Goal: Task Accomplishment & Management: Manage account settings

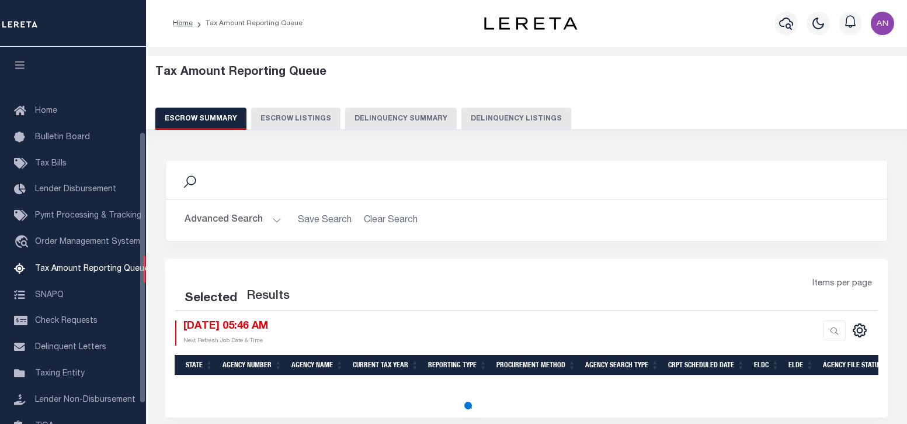
select select "100"
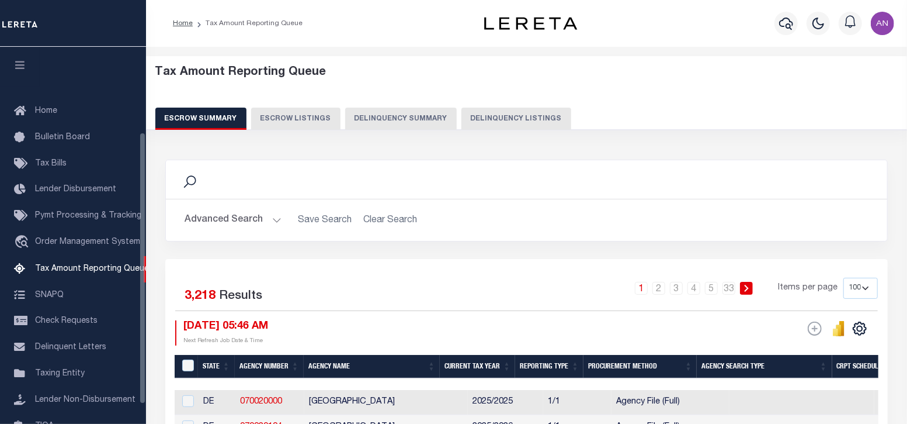
scroll to position [118, 0]
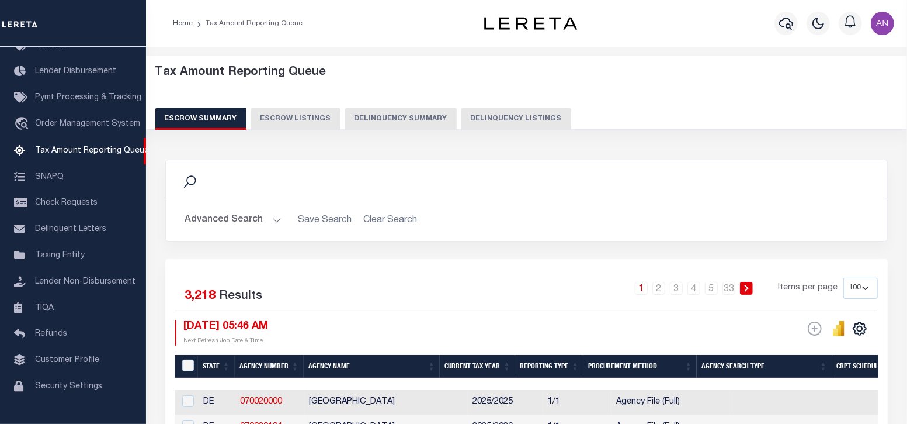
click at [479, 124] on button "Delinquency Listings" at bounding box center [516, 118] width 110 height 22
select select "IN"
select select "100"
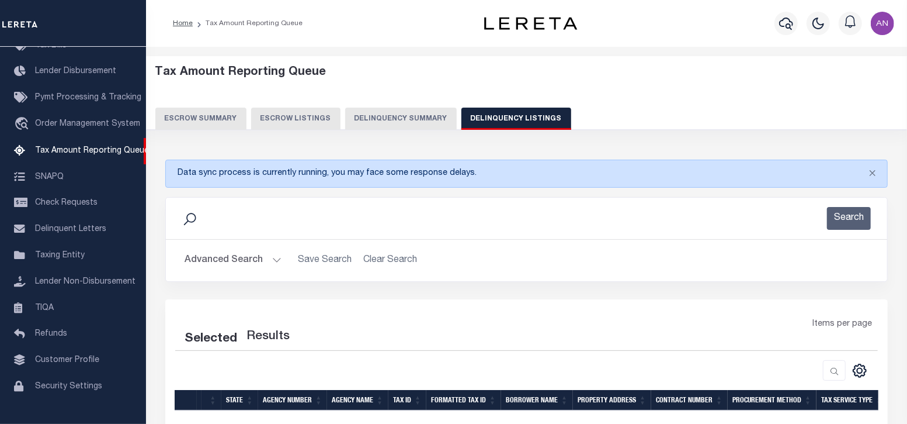
select select "100"
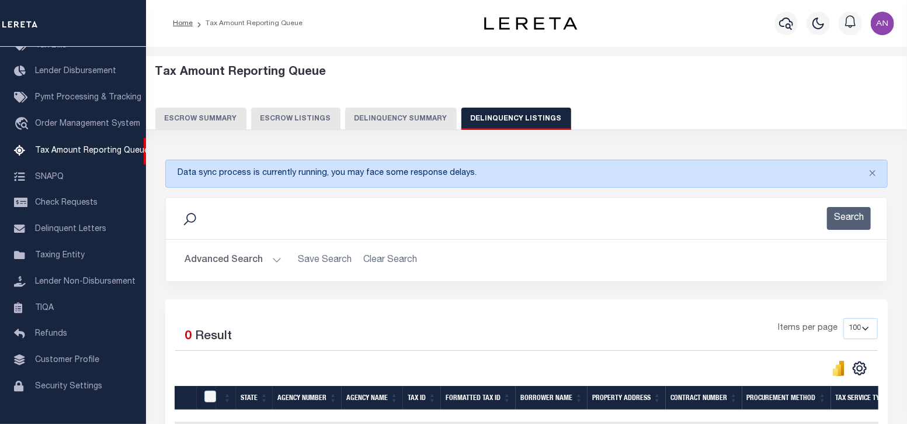
click at [240, 267] on button "Advanced Search" at bounding box center [233, 260] width 97 height 23
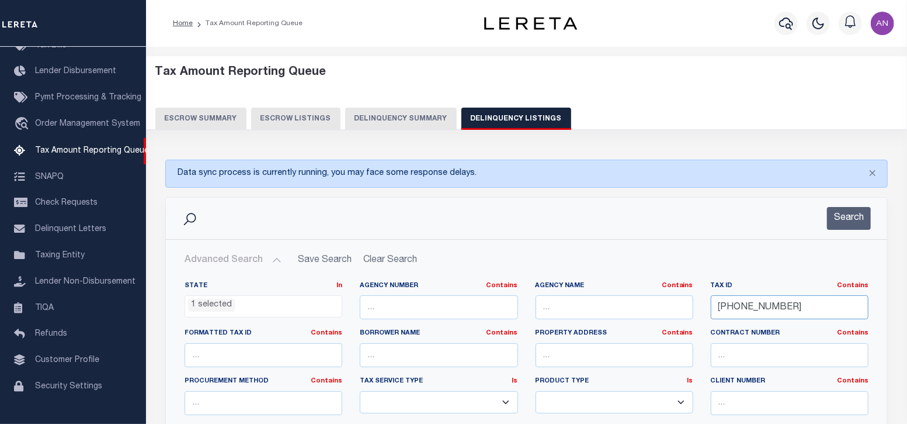
click at [749, 305] on input "04-01149-324" at bounding box center [790, 307] width 158 height 24
paste input "7-02274-000"
type input "[PHONE_NUMBER]"
click at [853, 218] on button "Search" at bounding box center [849, 218] width 44 height 23
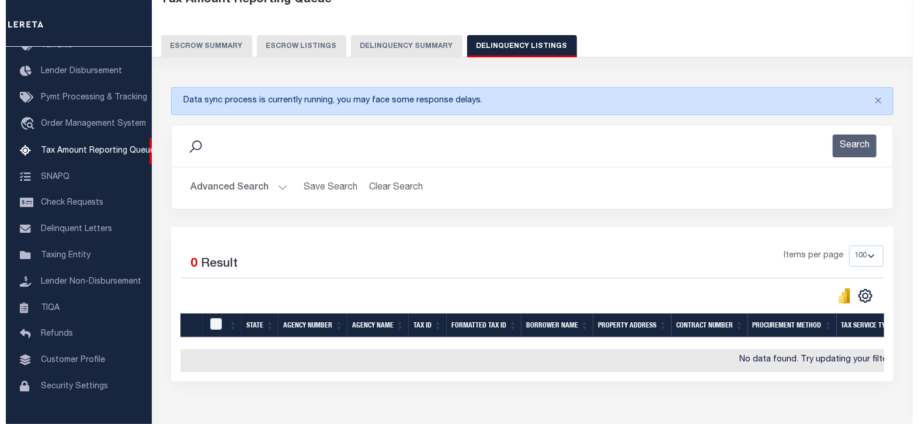
scroll to position [0, 0]
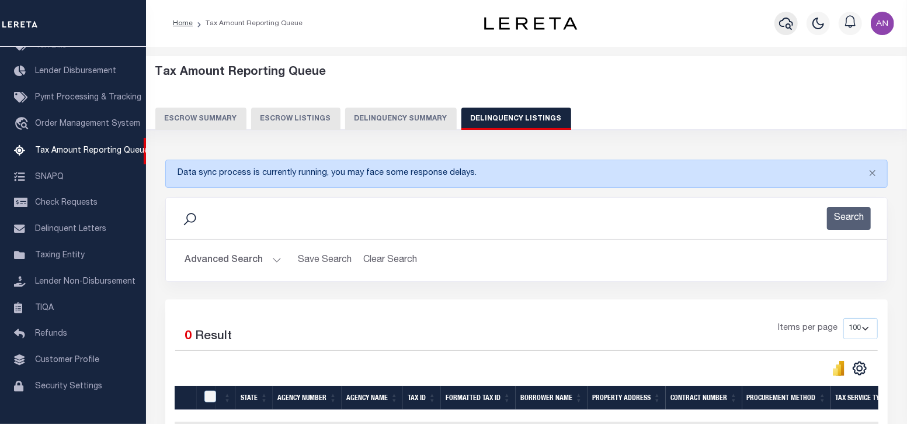
click at [783, 20] on icon "button" at bounding box center [786, 24] width 14 height 12
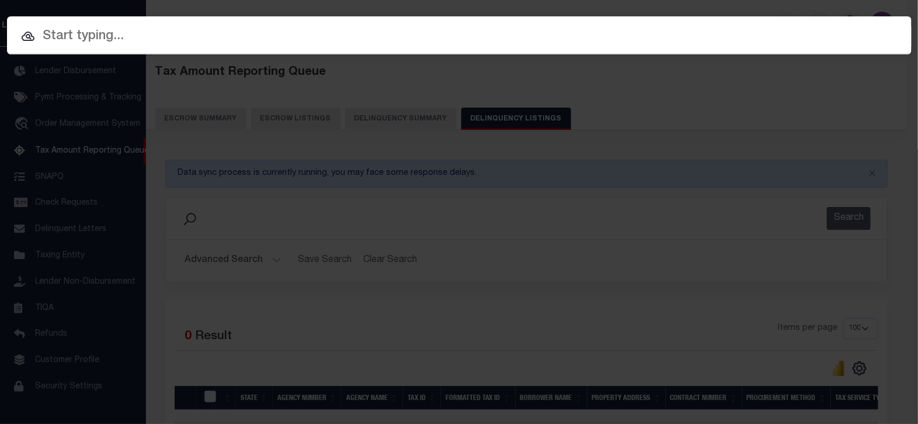
paste input "FTF_45573_45056"
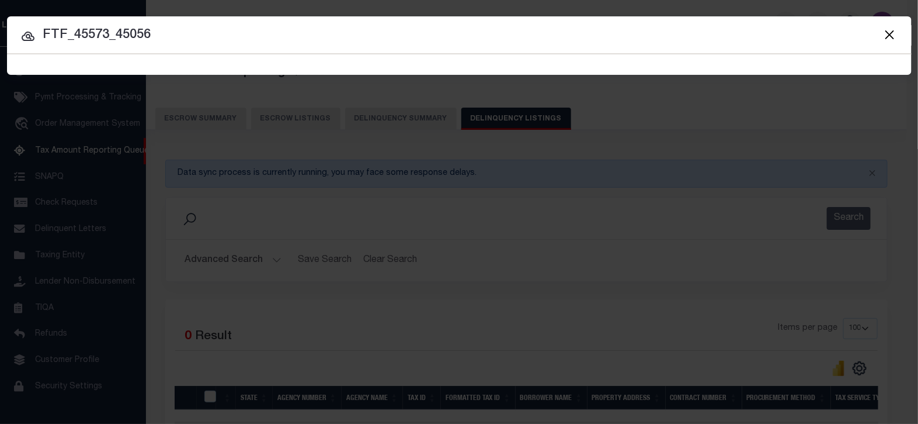
type input "FTF_45573_45056"
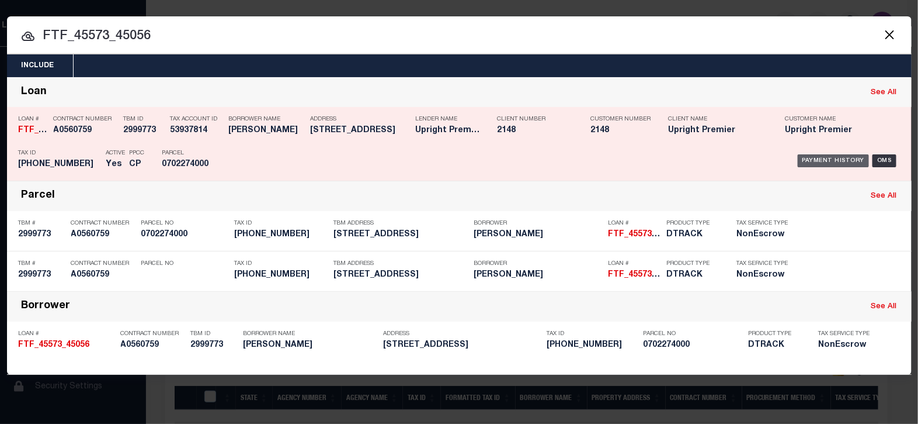
click at [828, 162] on div "Payment History" at bounding box center [834, 160] width 72 height 13
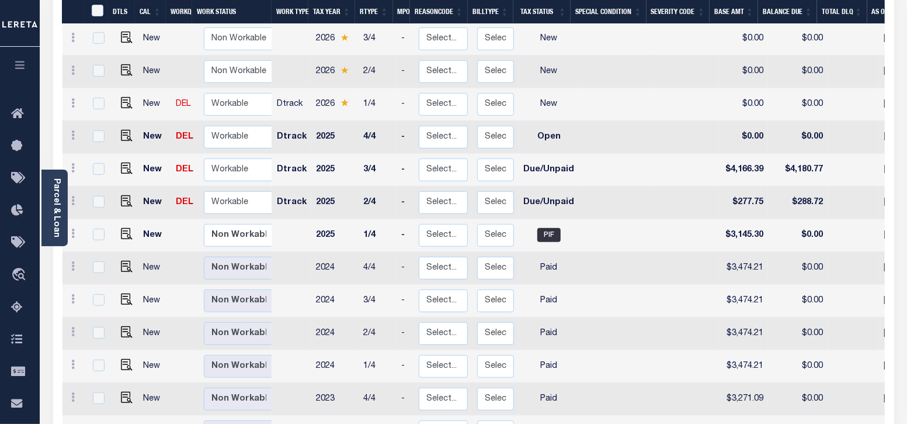
scroll to position [216, 0]
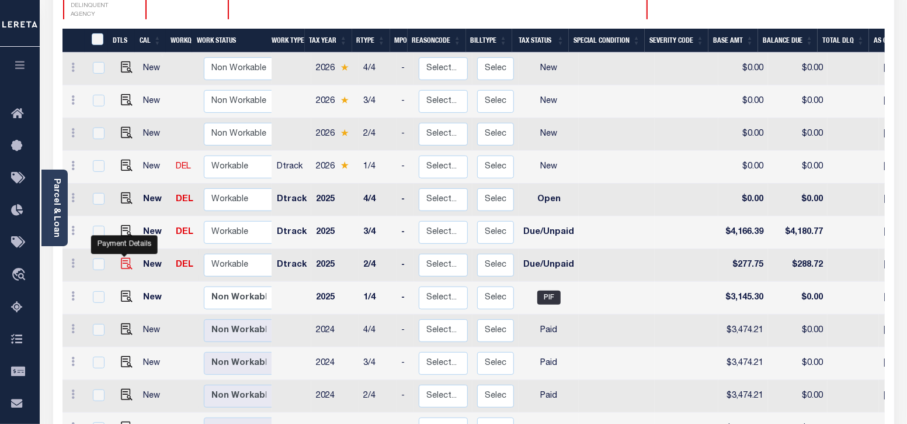
click at [122, 258] on img "" at bounding box center [127, 264] width 12 height 12
checkbox input "true"
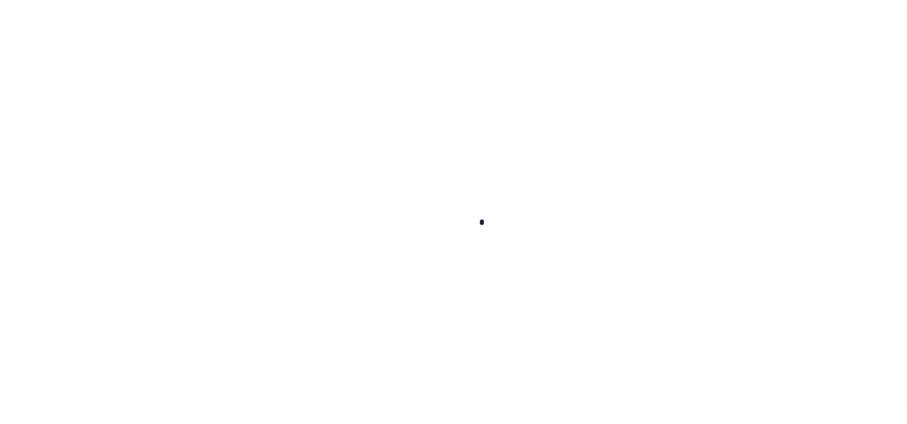
checkbox input "false"
type input "[DATE]"
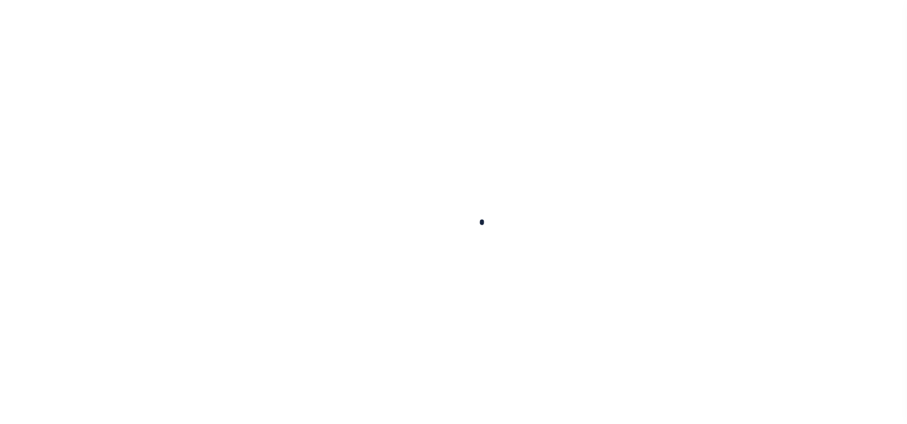
type input "[DATE]"
select select "DUE"
type input "$277.75"
type input "$10.97"
type input "$288.72"
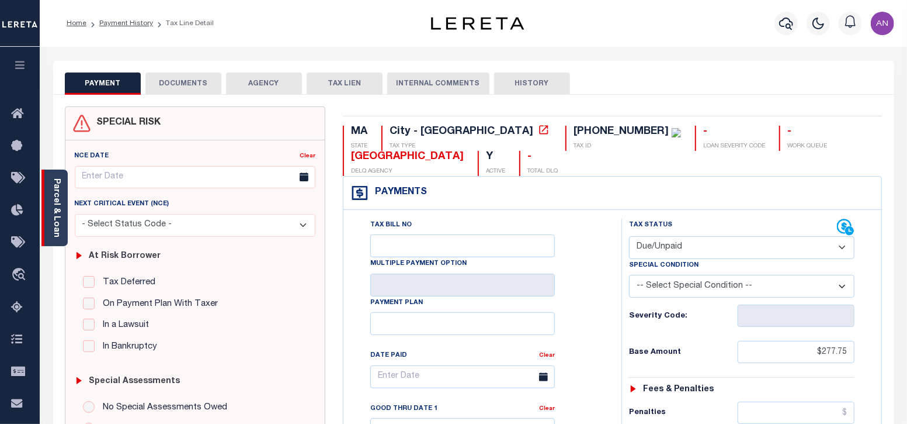
click at [62, 197] on div "Parcel & Loan" at bounding box center [54, 207] width 26 height 77
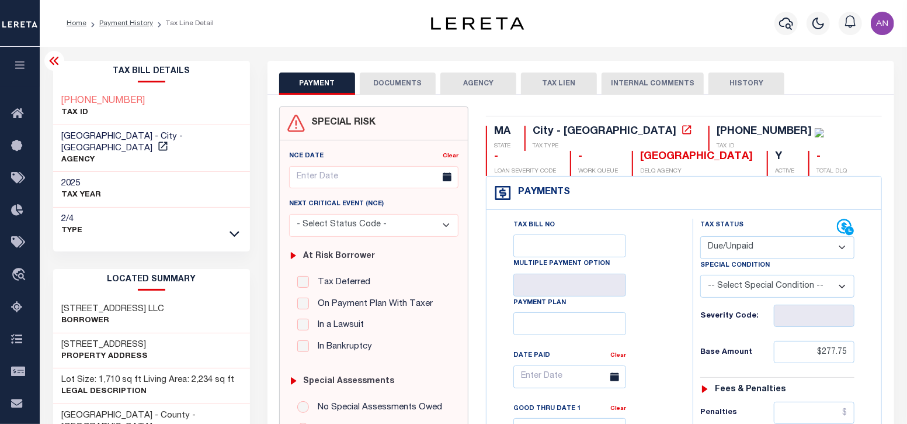
click at [386, 78] on button "DOCUMENTS" at bounding box center [398, 83] width 76 height 22
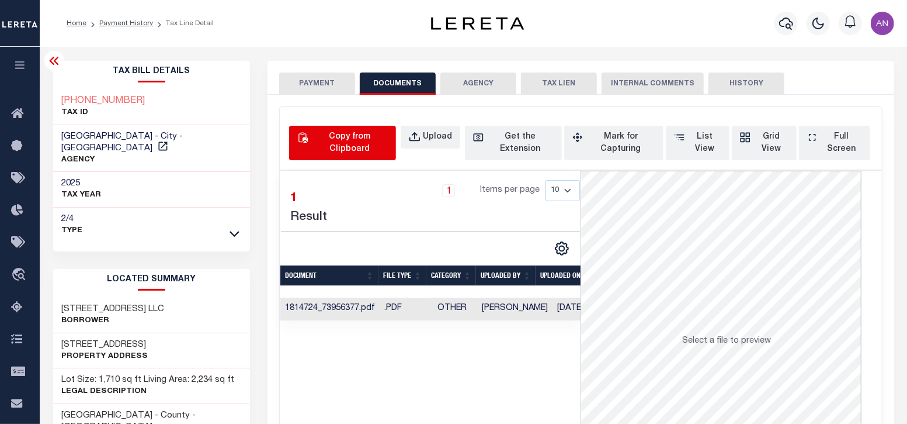
click at [332, 147] on div "Copy from Clipboard" at bounding box center [349, 143] width 77 height 25
select select "POP"
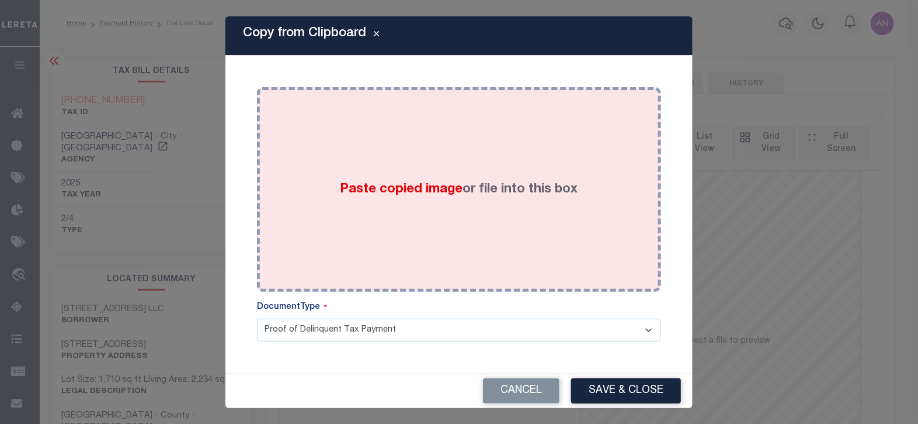
click at [439, 130] on div "Paste copied image or file into this box" at bounding box center [459, 189] width 387 height 187
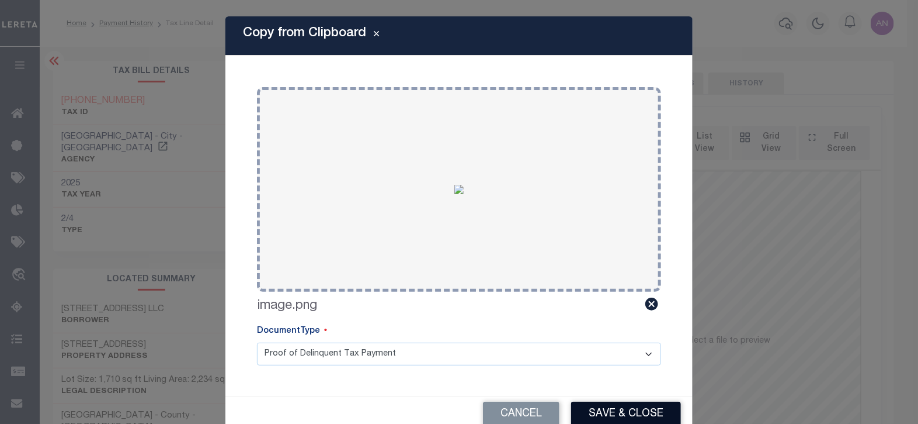
click at [631, 416] on button "Save & Close" at bounding box center [626, 413] width 110 height 25
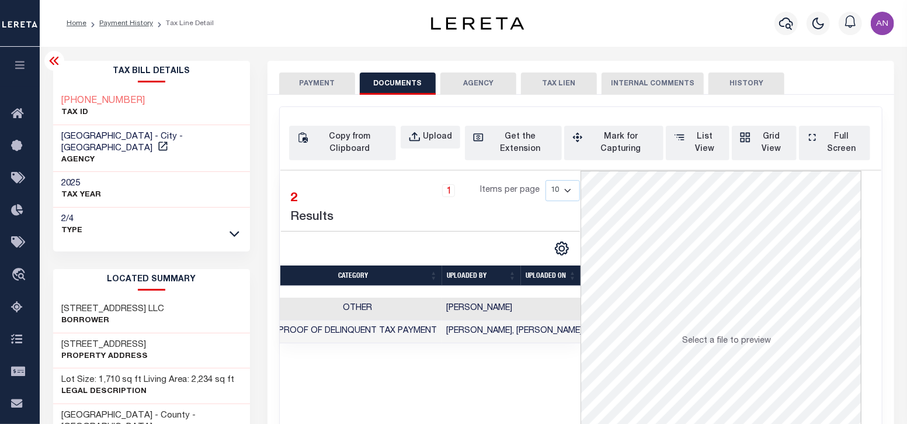
click at [313, 85] on button "PAYMENT" at bounding box center [317, 83] width 76 height 22
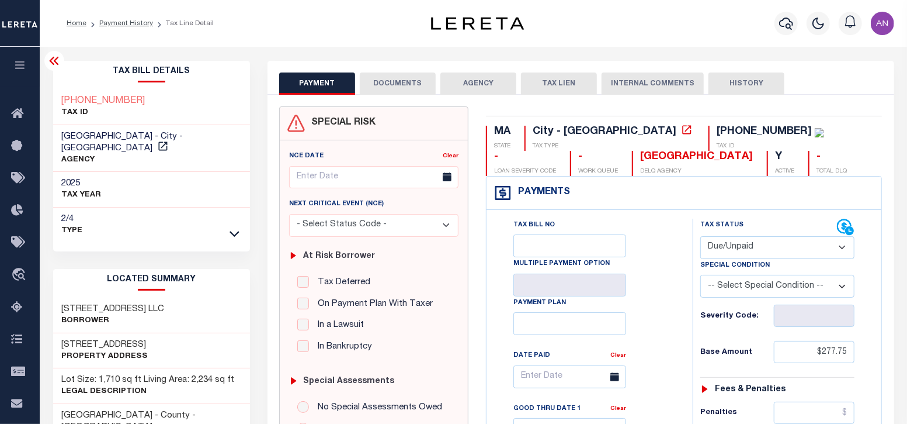
click at [753, 248] on select "- Select Status Code - Open Due/Unpaid Paid Incomplete No Tax Due Internal Refu…" at bounding box center [777, 247] width 154 height 23
select select "PYD"
click at [700, 236] on select "- Select Status Code - Open Due/Unpaid Paid Incomplete No Tax Due Internal Refu…" at bounding box center [777, 247] width 154 height 23
type input "09/03/2025"
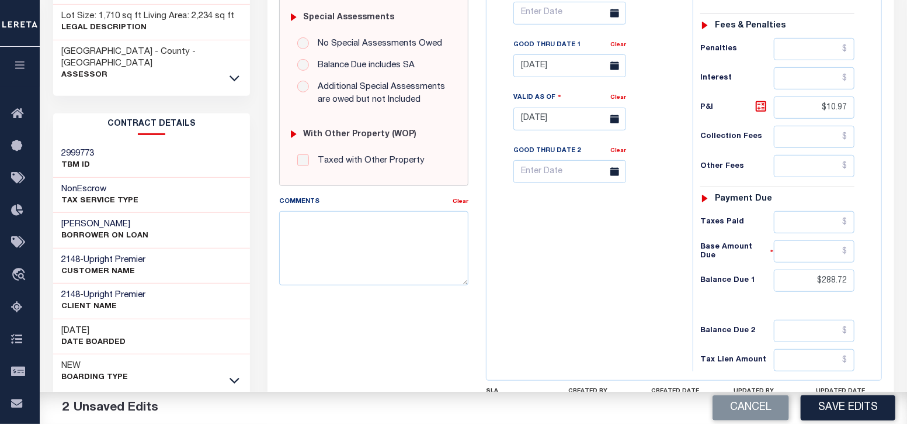
scroll to position [365, 0]
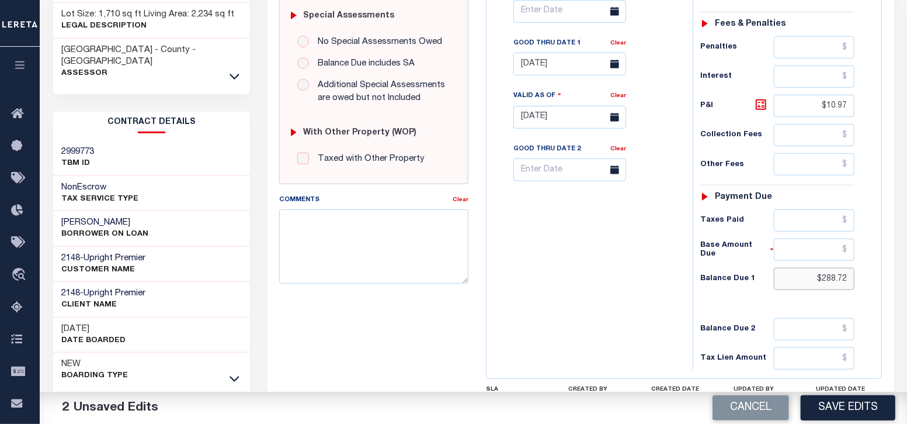
drag, startPoint x: 824, startPoint y: 278, endPoint x: 897, endPoint y: 283, distance: 72.6
click at [897, 283] on div "PAYMENT 2 DOCUMENTS AGENCY DELINQUENT PAYEE" at bounding box center [581, 106] width 644 height 821
type input "$0.00"
drag, startPoint x: 830, startPoint y: 105, endPoint x: 883, endPoint y: 107, distance: 53.8
click at [883, 107] on div "MA STATE City - MA TAX TYPE 07-02274-000 TAX ID - LOAN SEVERITY CODE - WORK QUE…" at bounding box center [684, 117] width 414 height 752
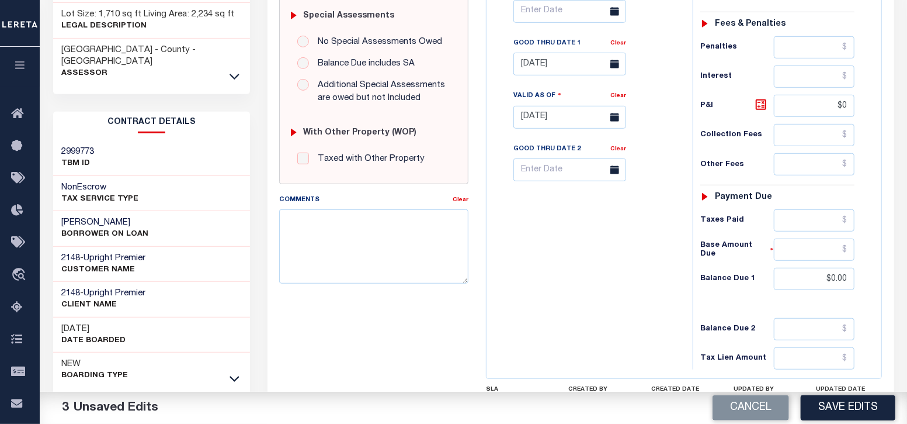
type input "$0.00"
click at [664, 197] on div "Tax Bill No Multiple Payment Option Payment Plan Clear" at bounding box center [587, 111] width 195 height 516
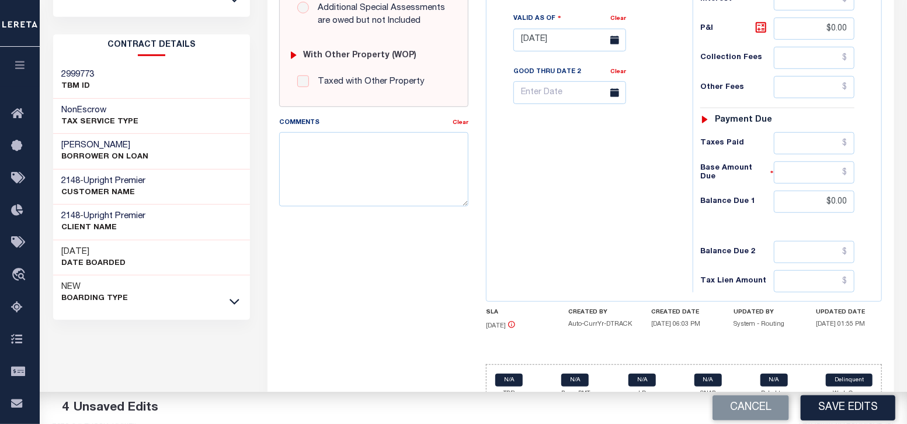
scroll to position [455, 0]
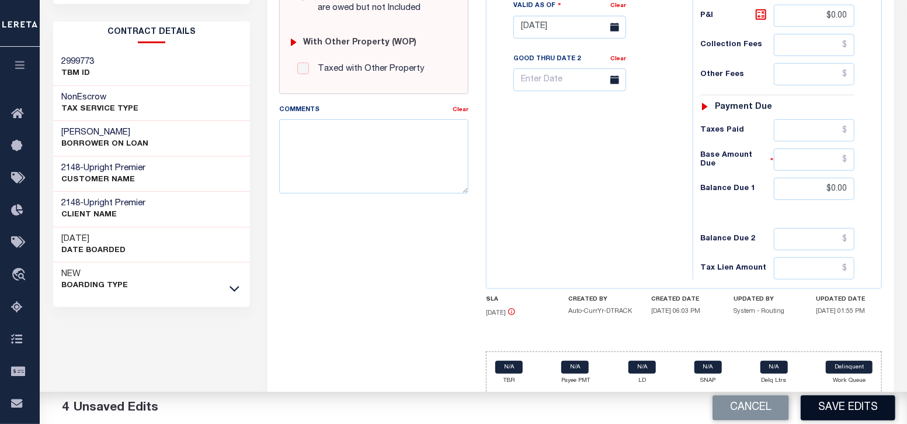
click at [841, 408] on button "Save Edits" at bounding box center [848, 407] width 95 height 25
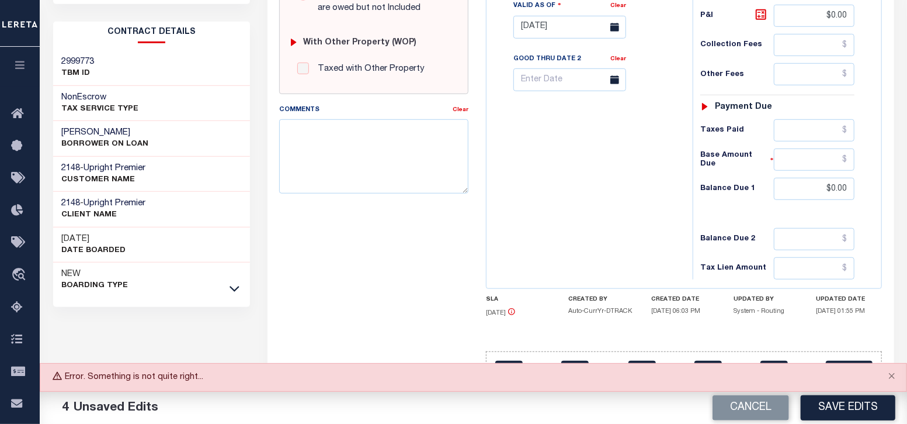
scroll to position [310, 0]
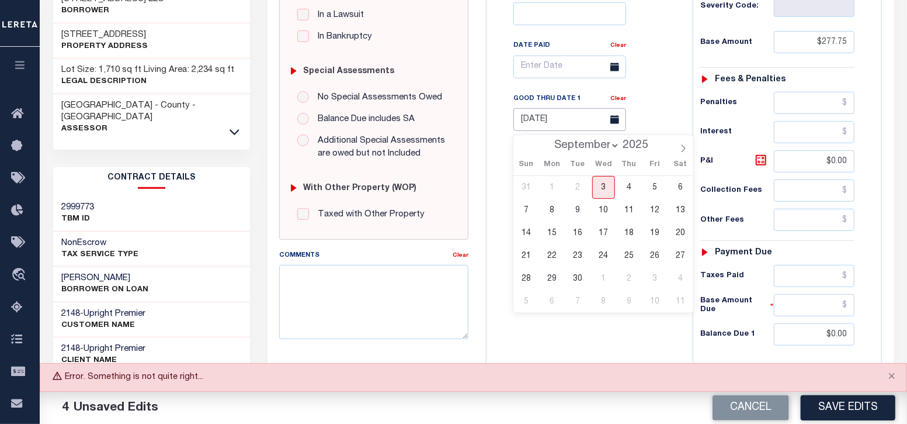
click at [546, 122] on input "[DATE]" at bounding box center [569, 119] width 113 height 23
click at [497, 159] on div "Tax Bill No Multiple Payment Option Payment Plan Clear" at bounding box center [587, 167] width 195 height 516
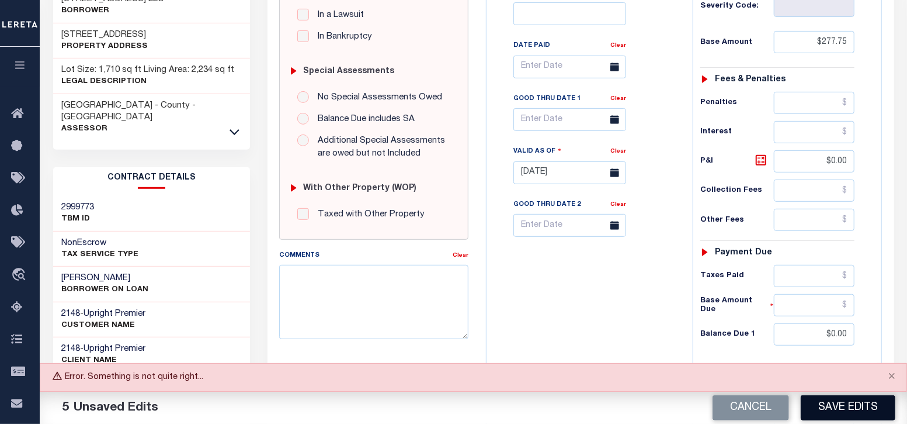
click at [847, 408] on button "Save Edits" at bounding box center [848, 407] width 95 height 25
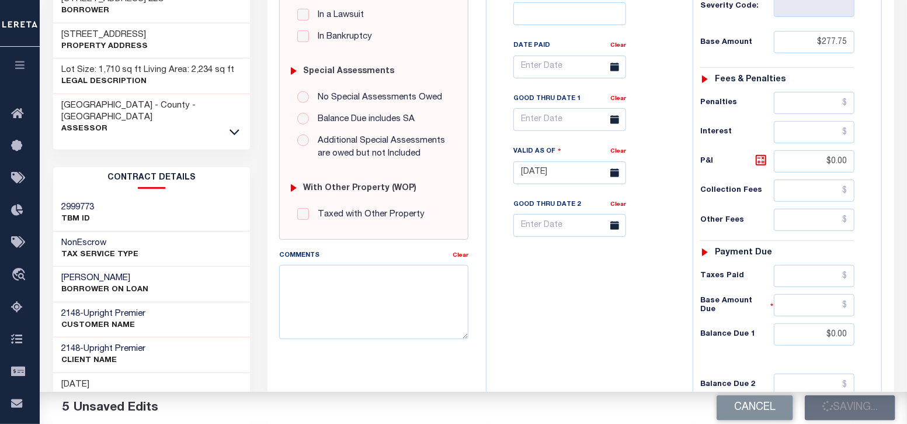
checkbox input "false"
type input "$277.75"
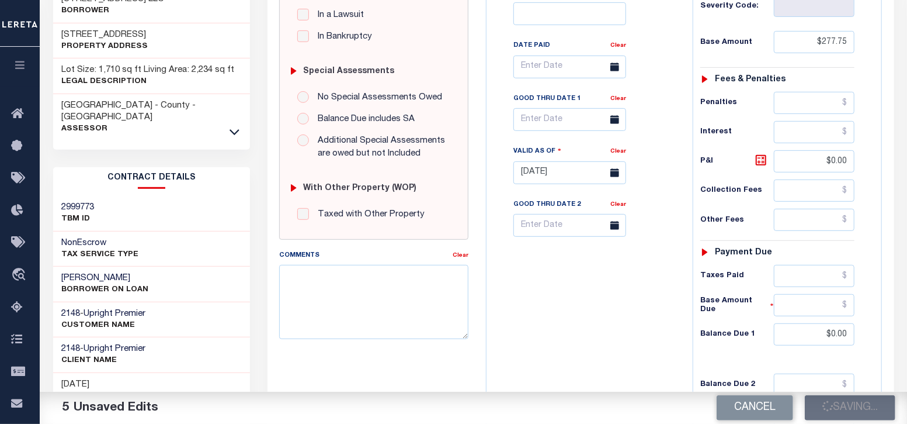
type input "$0"
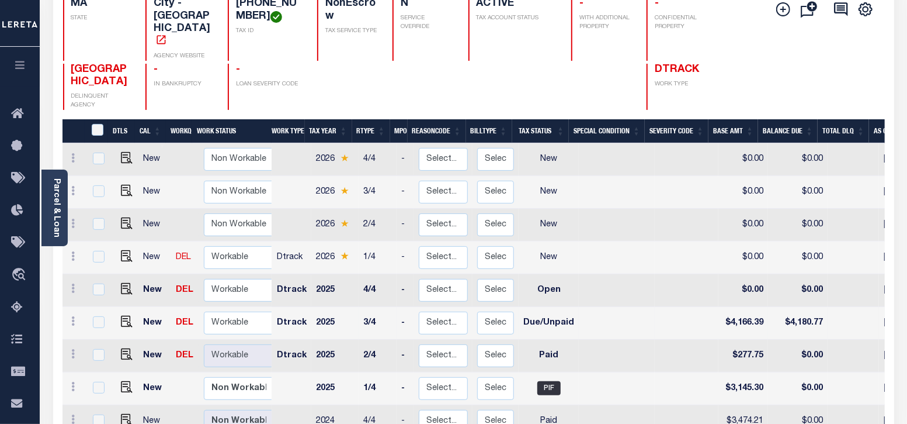
scroll to position [145, 0]
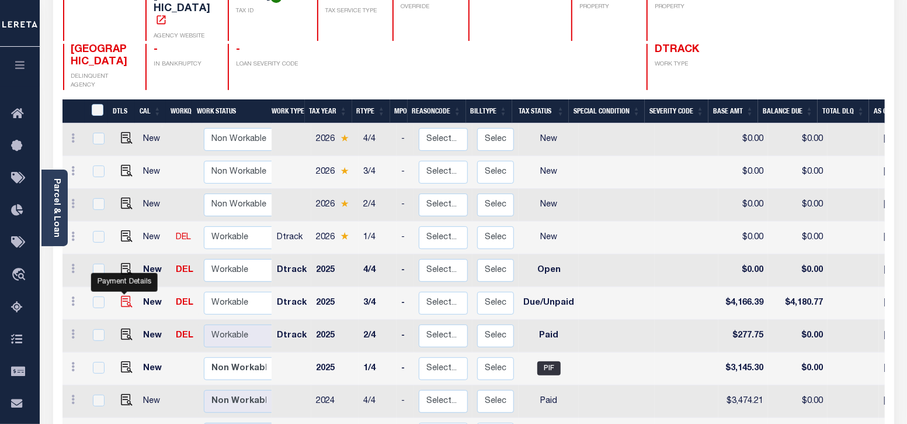
click at [121, 296] on img "" at bounding box center [127, 302] width 12 height 12
checkbox input "true"
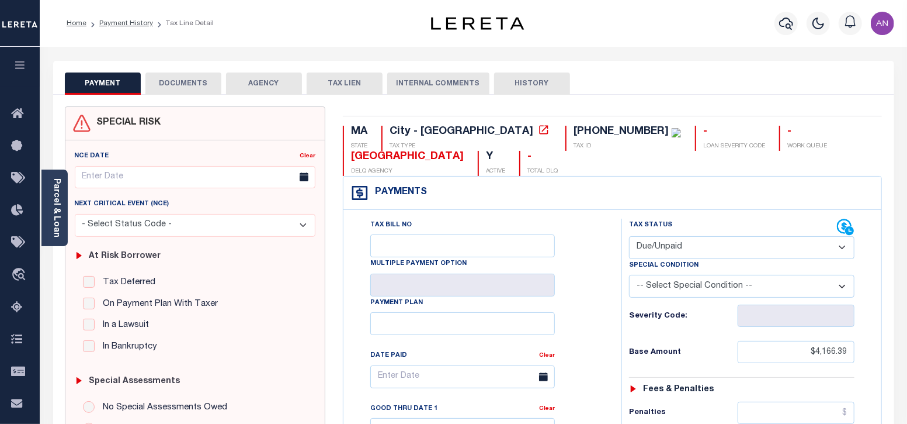
click at [681, 249] on select "- Select Status Code - Open Due/Unpaid Paid Incomplete No Tax Due Internal Refu…" at bounding box center [742, 247] width 226 height 23
select select "OP2"
click at [629, 236] on select "- Select Status Code - Open Due/Unpaid Paid Incomplete No Tax Due Internal Refu…" at bounding box center [742, 247] width 226 height 23
type input "[DATE]"
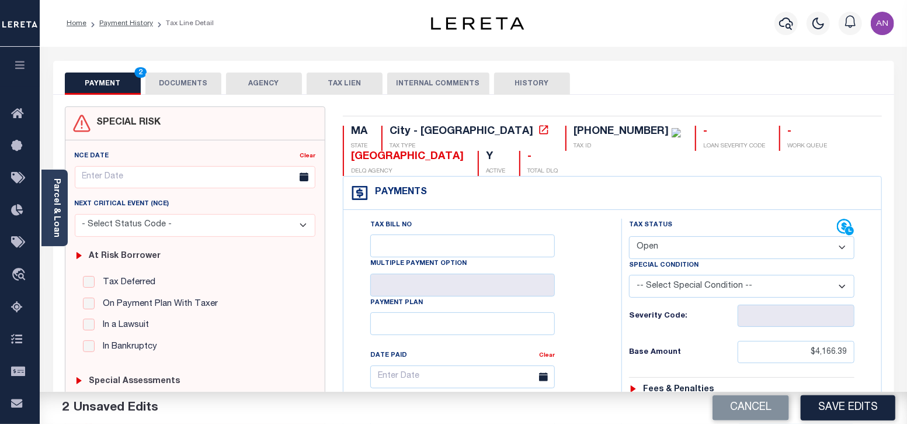
click at [667, 247] on select "- Select Status Code - Open Due/Unpaid Paid Incomplete No Tax Due Internal Refu…" at bounding box center [742, 247] width 226 height 23
select select "PYD"
click at [629, 236] on select "- Select Status Code - Open Due/Unpaid Paid Incomplete No Tax Due Internal Refu…" at bounding box center [742, 247] width 226 height 23
click at [204, 82] on button "DOCUMENTS" at bounding box center [183, 83] width 76 height 22
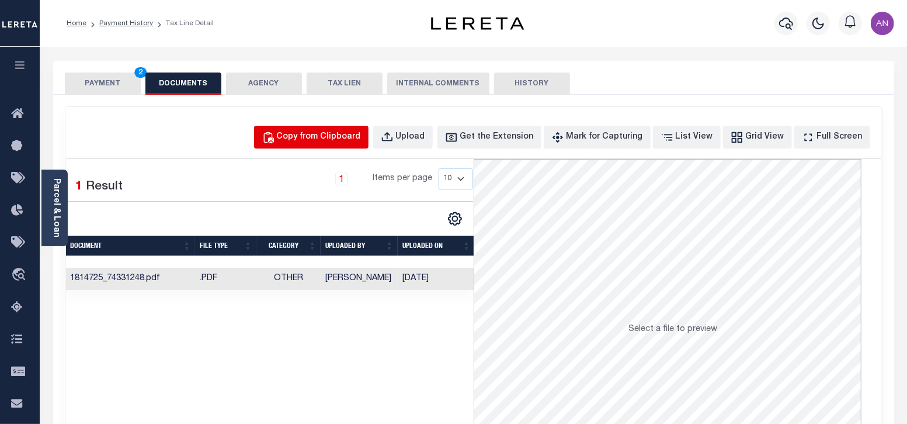
click at [332, 133] on div "Copy from Clipboard" at bounding box center [319, 137] width 84 height 13
select select "POP"
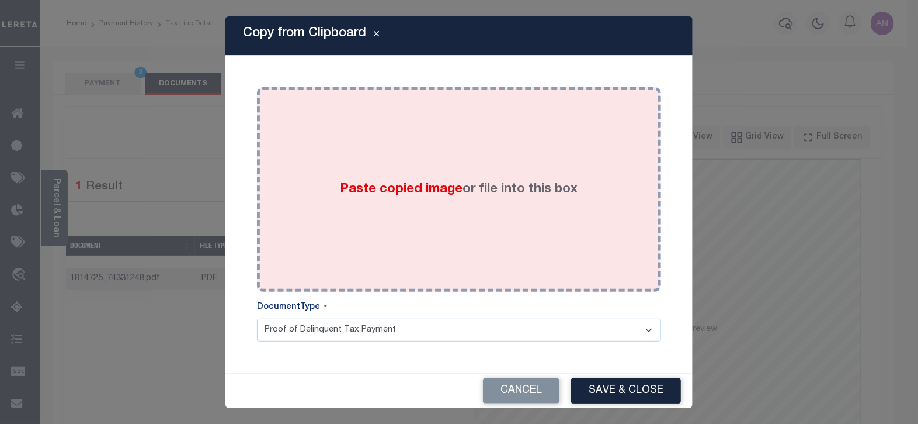
click at [436, 135] on div "Paste copied image or file into this box" at bounding box center [459, 189] width 387 height 187
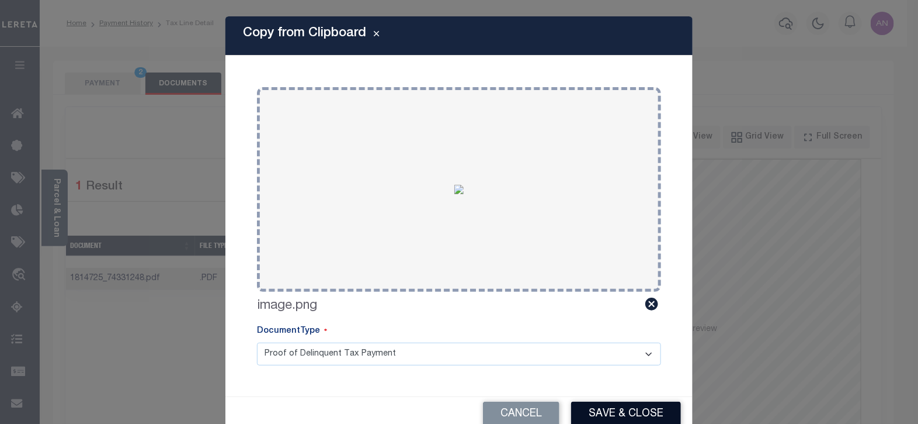
click at [624, 407] on button "Save & Close" at bounding box center [626, 413] width 110 height 25
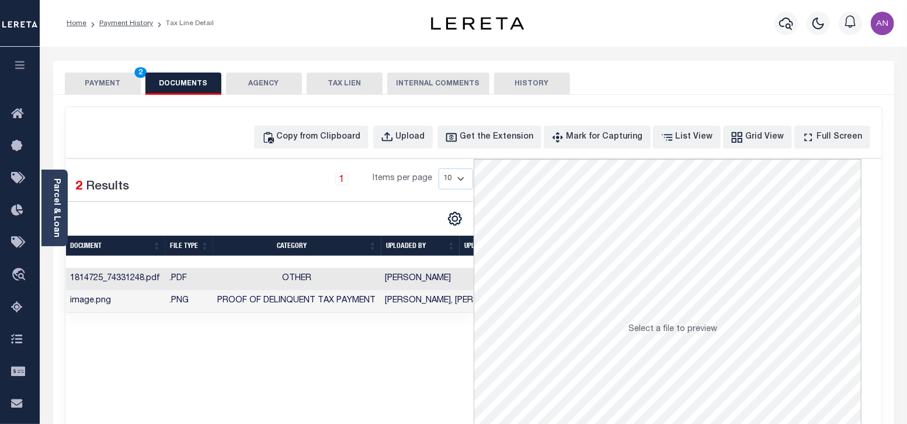
click at [112, 78] on button "PAYMENT 2" at bounding box center [103, 83] width 76 height 22
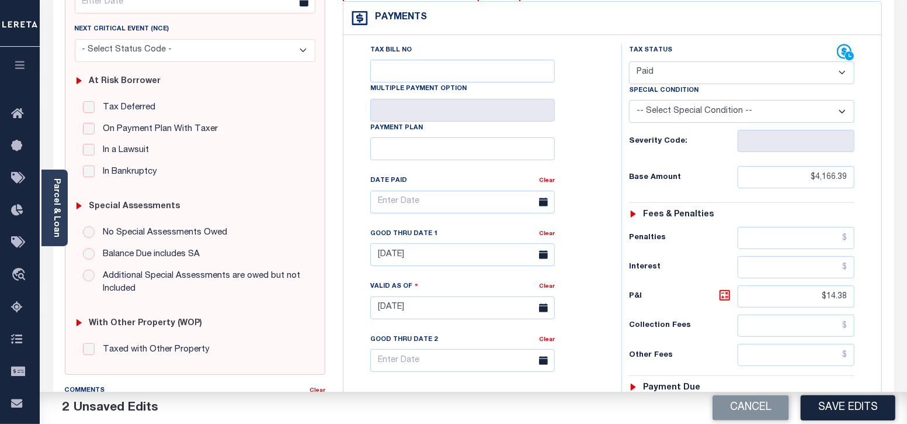
scroll to position [219, 0]
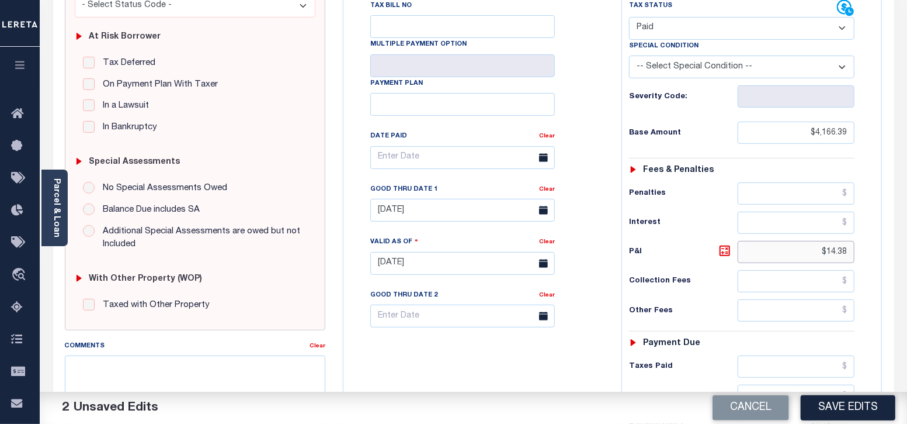
drag, startPoint x: 827, startPoint y: 254, endPoint x: 894, endPoint y: 254, distance: 67.2
click at [894, 254] on div "PAYMENT 2 DOCUMENTS AGENCY DELINQUENT PAYEE" at bounding box center [473, 252] width 859 height 821
type input "$0.00"
click at [689, 296] on div "Tax Status Status - Select Status Code -" at bounding box center [746, 257] width 249 height 516
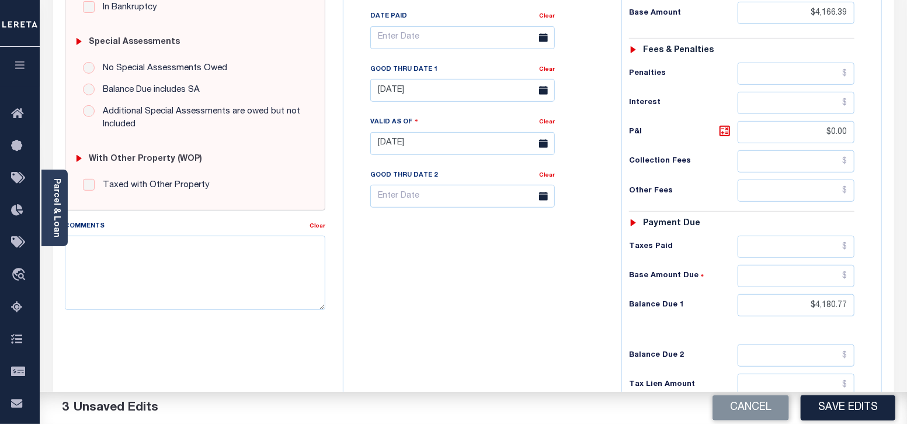
scroll to position [365, 0]
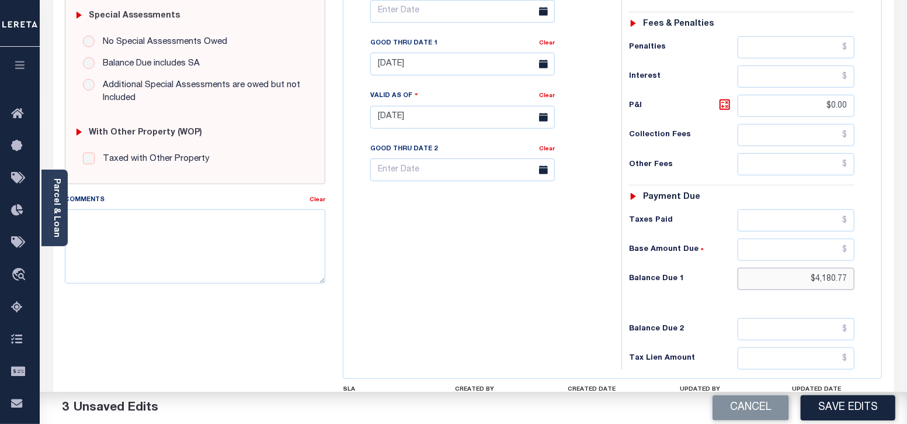
drag, startPoint x: 818, startPoint y: 276, endPoint x: 926, endPoint y: 280, distance: 107.6
click at [907, 280] on html "Home Payment History Tax Line Detail" at bounding box center [453, 76] width 907 height 882
type input "$"
type input "$0.00"
click at [660, 305] on div "Tax Status Status - Select Status Code -" at bounding box center [746, 111] width 249 height 516
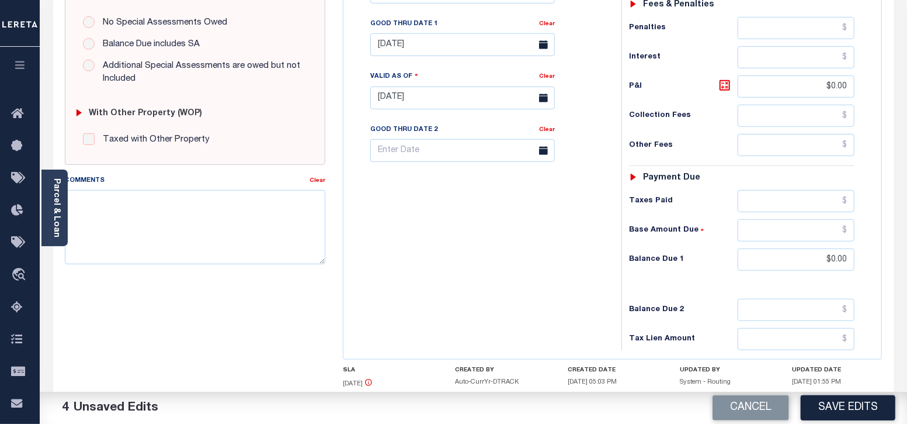
scroll to position [383, 0]
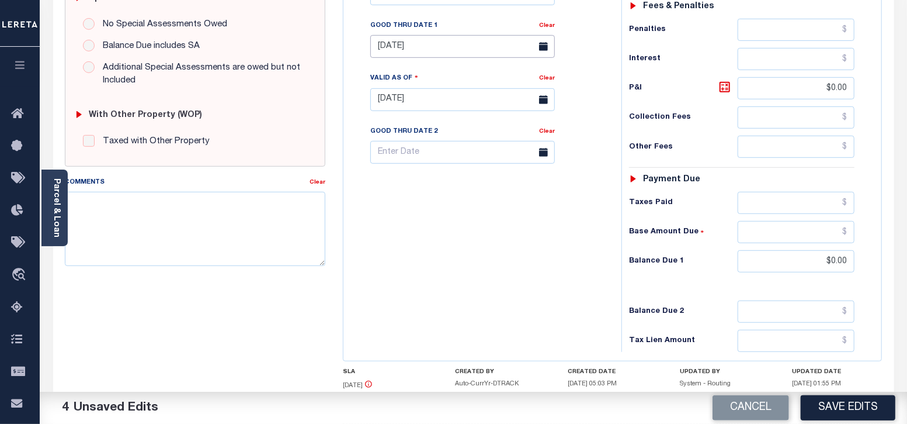
click at [427, 48] on input "[DATE]" at bounding box center [462, 46] width 185 height 23
click at [476, 286] on div "Tax Bill No Multiple Payment Option Payment Plan Clear" at bounding box center [479, 94] width 266 height 516
click at [830, 420] on div "Cancel Save Edits" at bounding box center [691, 407] width 434 height 33
click at [830, 414] on button "Save Edits" at bounding box center [848, 407] width 95 height 25
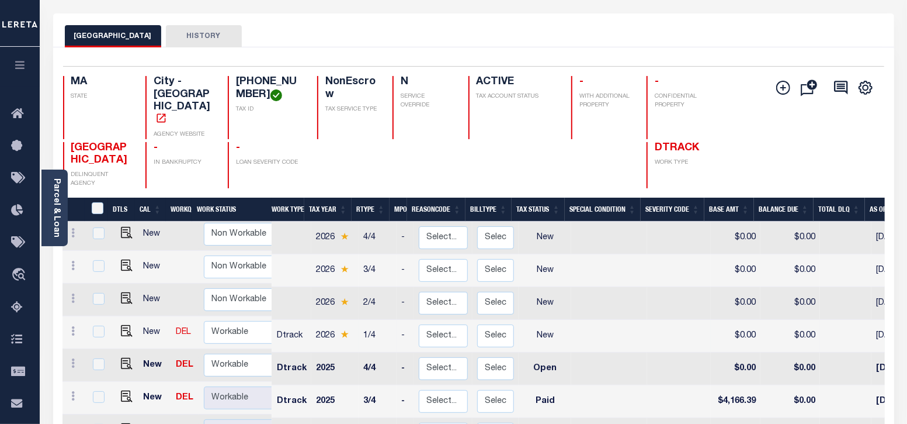
scroll to position [72, 0]
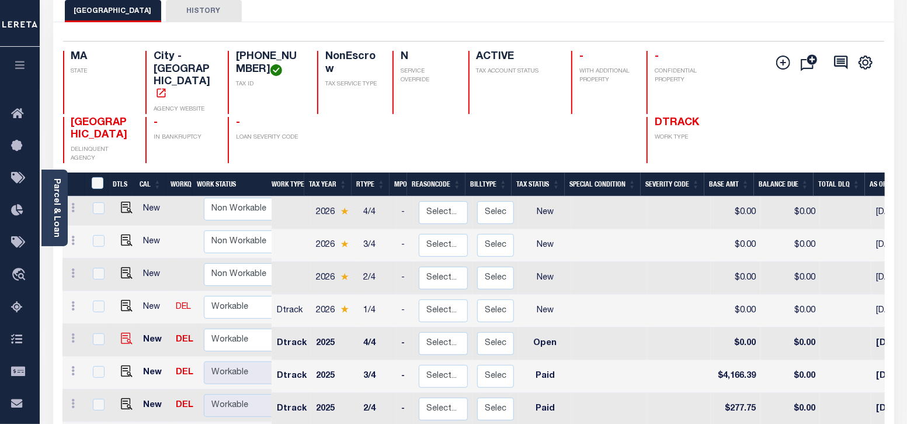
click at [121, 332] on img "" at bounding box center [127, 338] width 12 height 12
checkbox input "true"
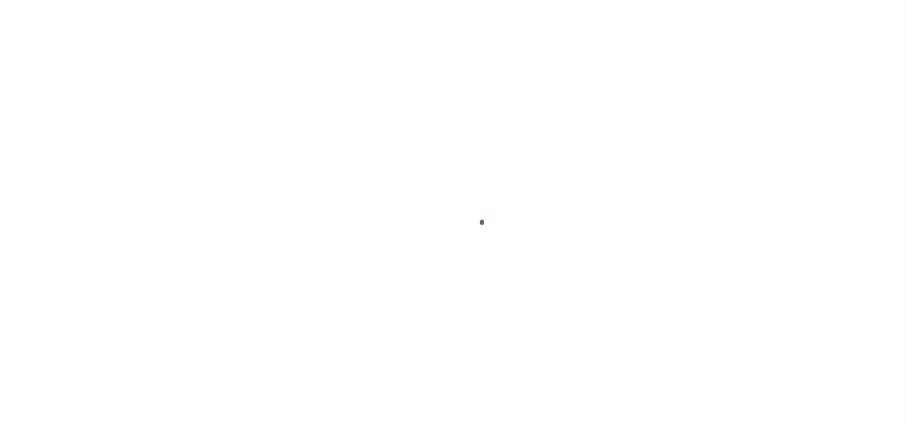
checkbox input "false"
type input "05/02/2025"
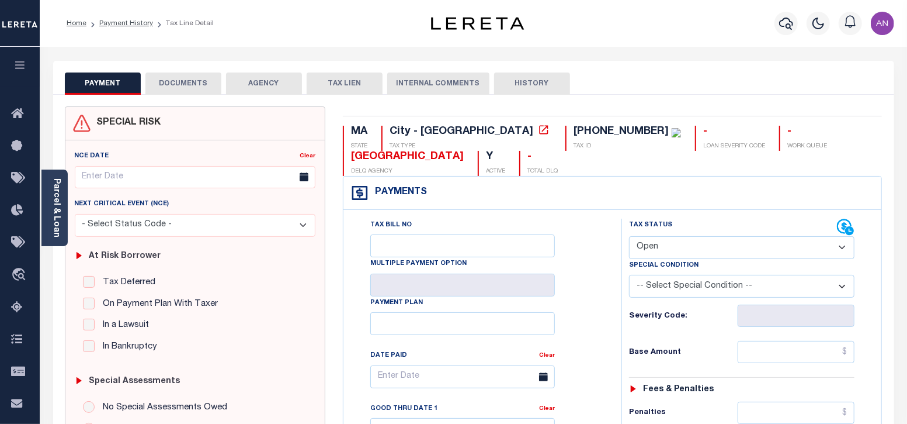
click at [679, 244] on select "- Select Status Code - Open Due/Unpaid Paid Incomplete No Tax Due Internal Refu…" at bounding box center [742, 247] width 226 height 23
select select "DUE"
click at [629, 236] on select "- Select Status Code - Open Due/Unpaid Paid Incomplete No Tax Due Internal Refu…" at bounding box center [742, 247] width 226 height 23
type input "[DATE]"
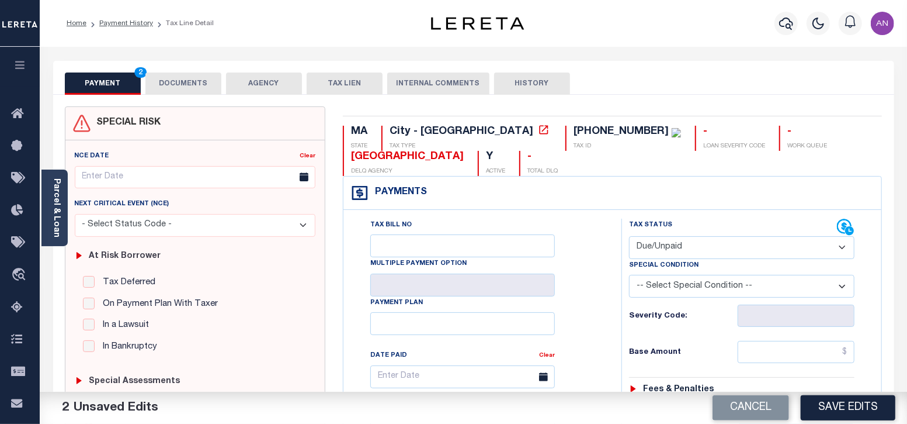
click at [165, 86] on button "DOCUMENTS" at bounding box center [183, 83] width 76 height 22
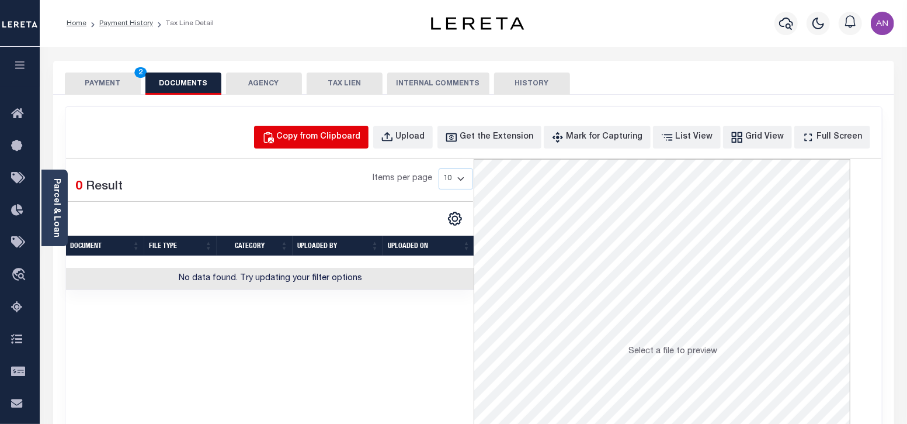
click at [314, 128] on button "Copy from Clipboard" at bounding box center [311, 137] width 114 height 23
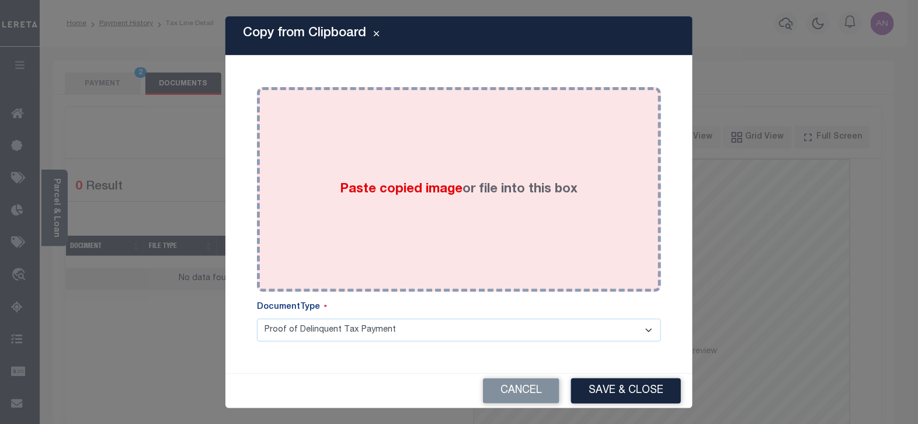
click at [447, 133] on div "Paste copied image or file into this box" at bounding box center [459, 189] width 387 height 187
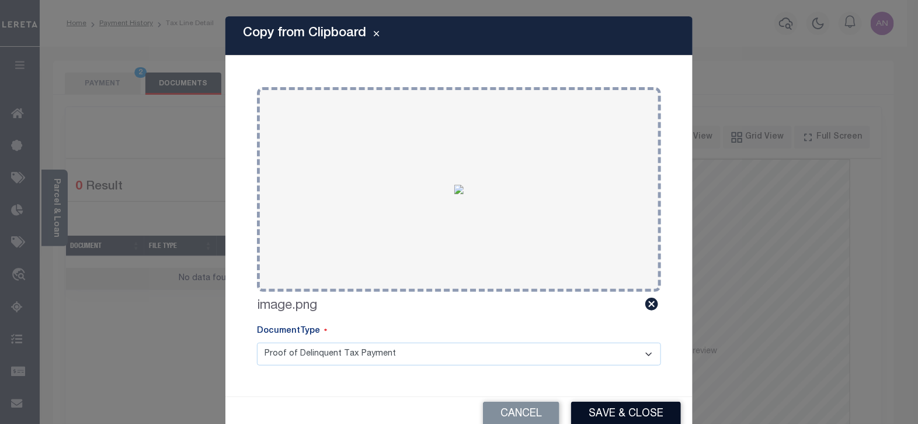
click at [621, 413] on button "Save & Close" at bounding box center [626, 413] width 110 height 25
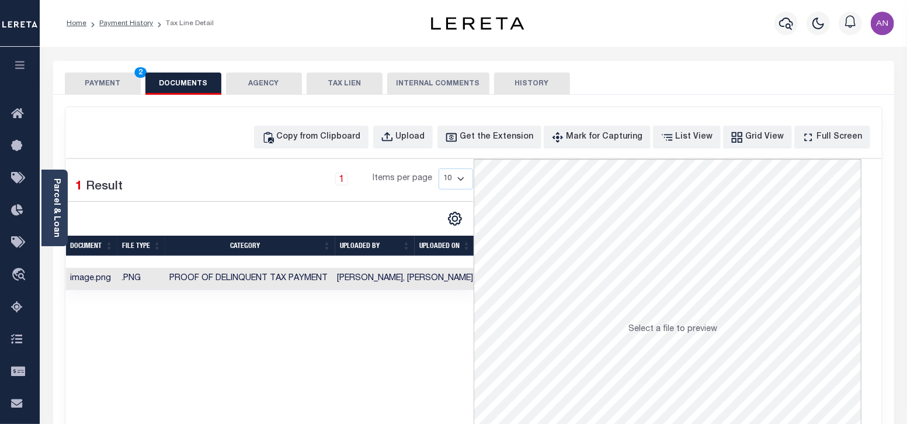
click at [114, 88] on button "PAYMENT 2" at bounding box center [103, 83] width 76 height 22
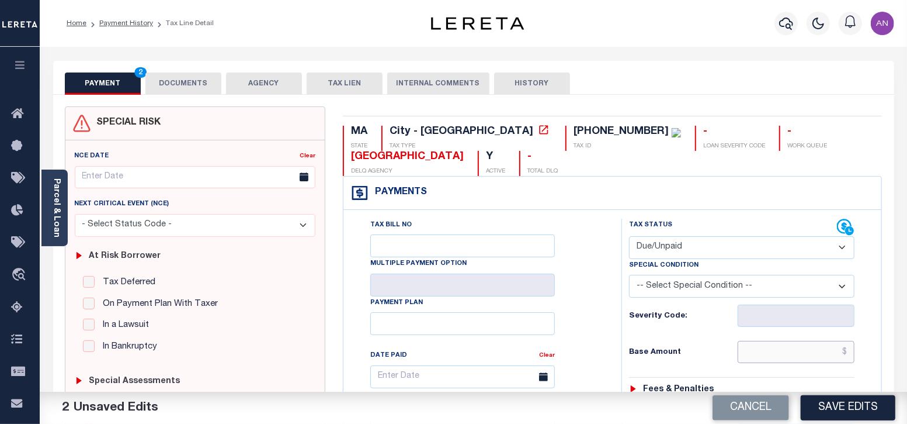
click at [768, 350] on input "text" at bounding box center [796, 352] width 117 height 22
paste input "4,166.38"
type input "$4,166.38"
click at [588, 371] on div "Tax Bill No Multiple Payment Option Payment Plan Clear" at bounding box center [479, 382] width 249 height 328
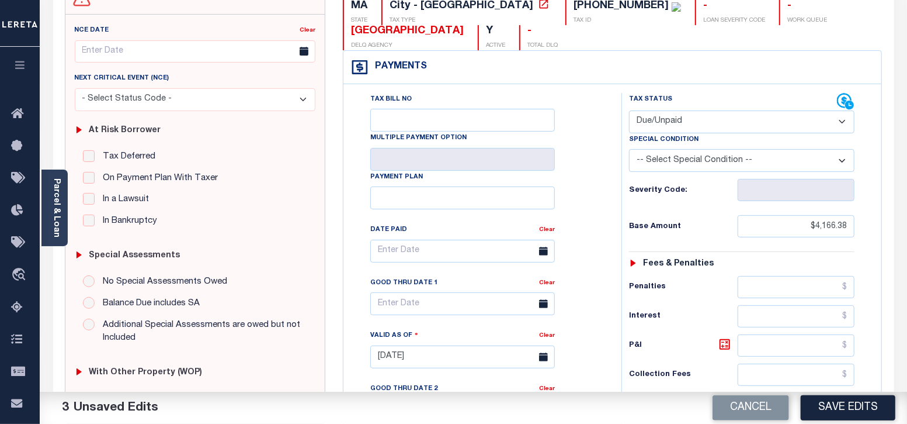
scroll to position [365, 0]
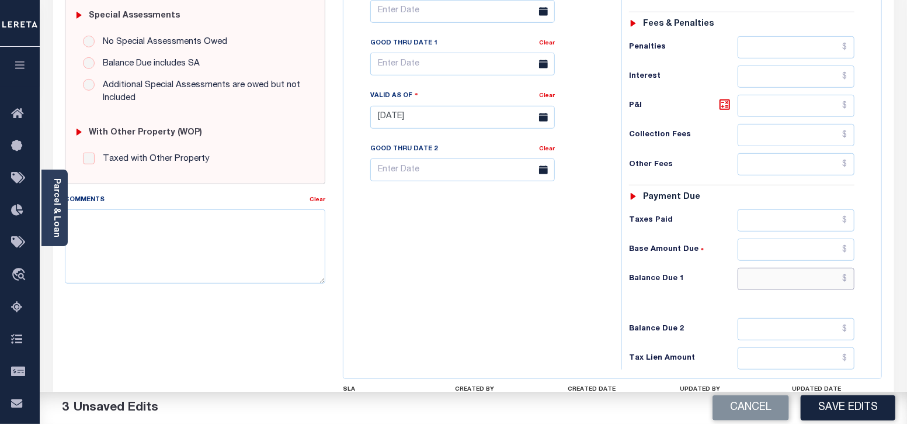
click at [806, 280] on input "text" at bounding box center [796, 279] width 117 height 22
paste input "4,383.14"
type input "$4,383.14"
click at [703, 307] on div "Tax Status Status - Select Status Code -" at bounding box center [746, 111] width 249 height 516
click at [727, 100] on icon at bounding box center [725, 104] width 11 height 11
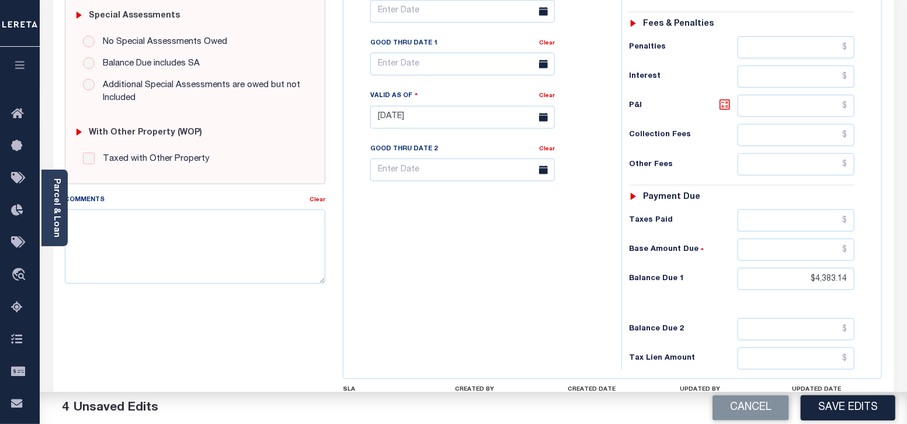
type input "$216.76"
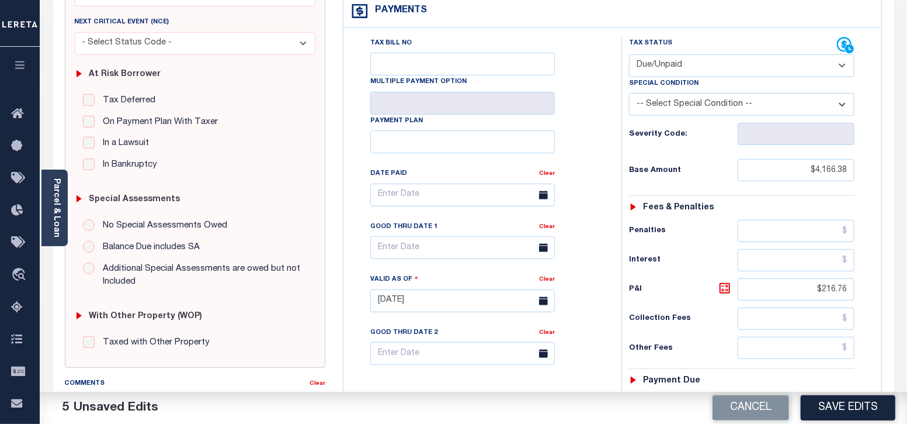
scroll to position [145, 0]
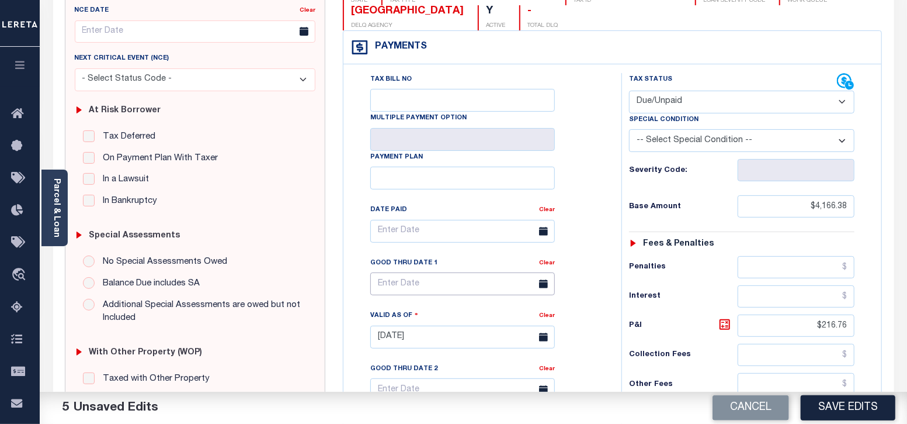
click at [424, 284] on input "text" at bounding box center [462, 283] width 185 height 23
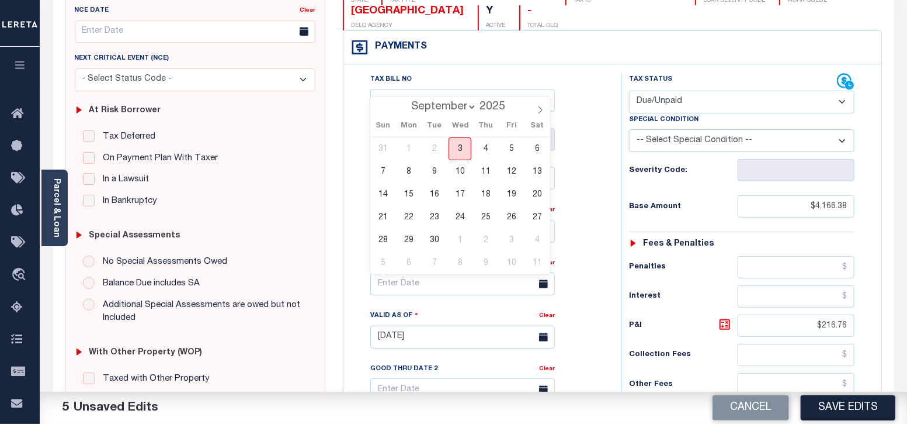
click at [461, 150] on span "3" at bounding box center [460, 148] width 23 height 23
type input "[DATE]"
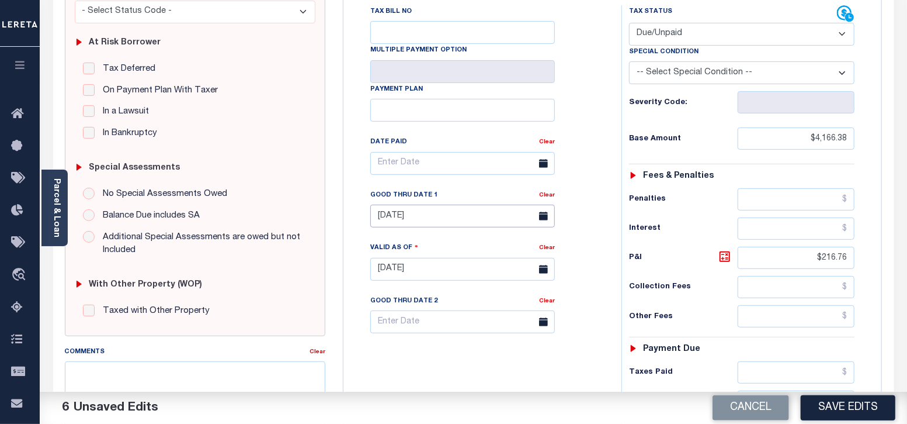
scroll to position [0, 0]
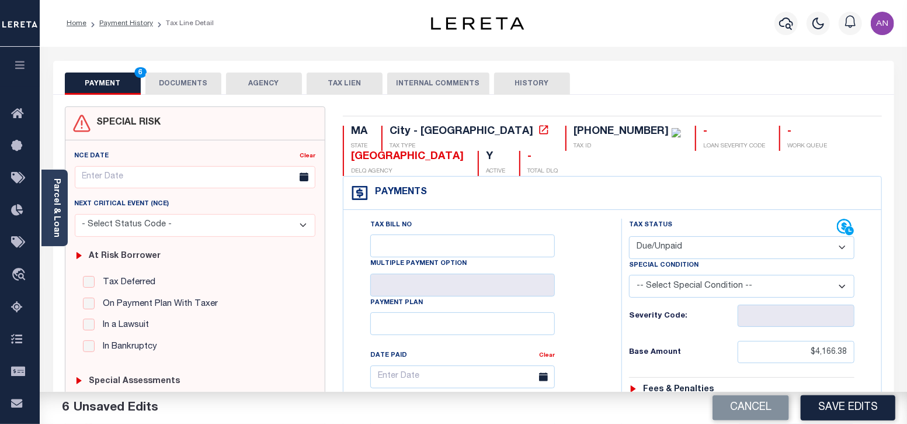
click at [199, 89] on button "DOCUMENTS" at bounding box center [183, 83] width 76 height 22
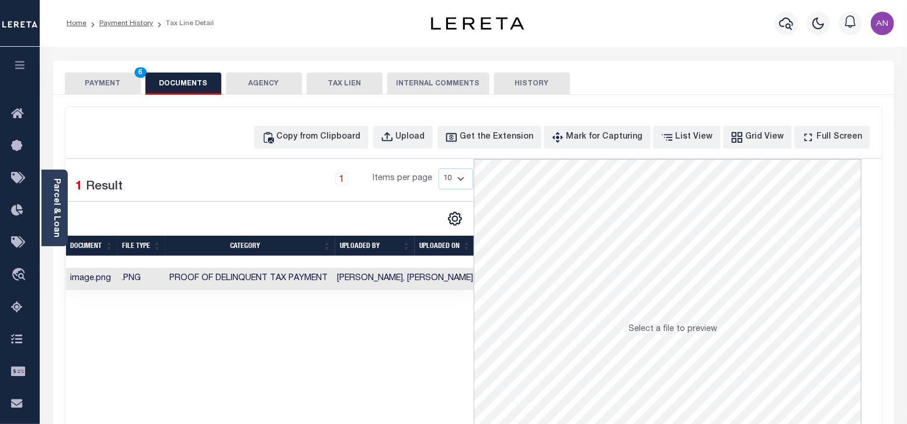
click at [108, 84] on button "PAYMENT 6" at bounding box center [103, 83] width 76 height 22
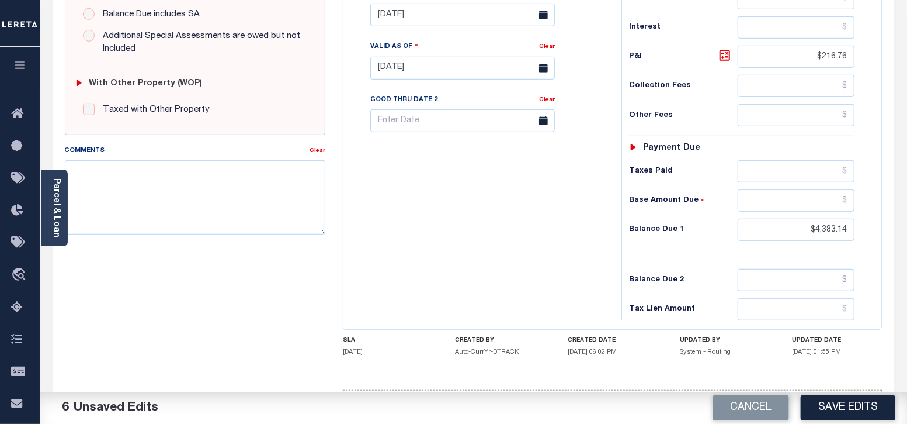
scroll to position [438, 0]
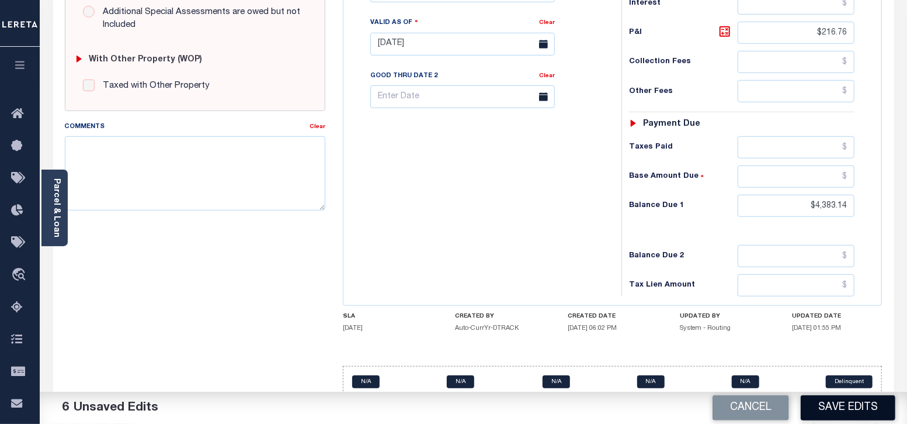
click at [847, 413] on button "Save Edits" at bounding box center [848, 407] width 95 height 25
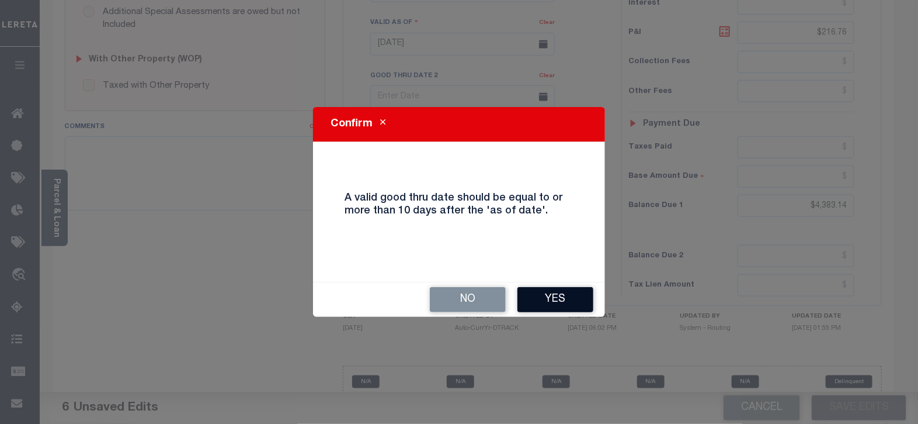
click at [568, 303] on button "Yes" at bounding box center [556, 299] width 76 height 25
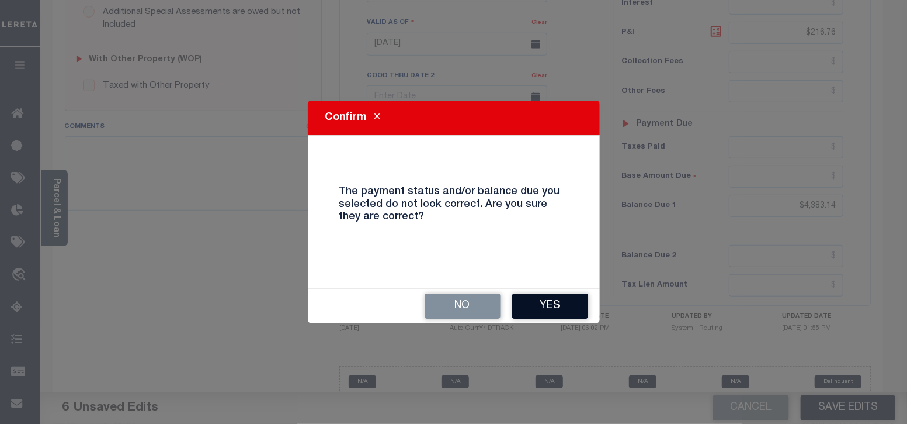
click at [564, 315] on button "Yes" at bounding box center [550, 305] width 76 height 25
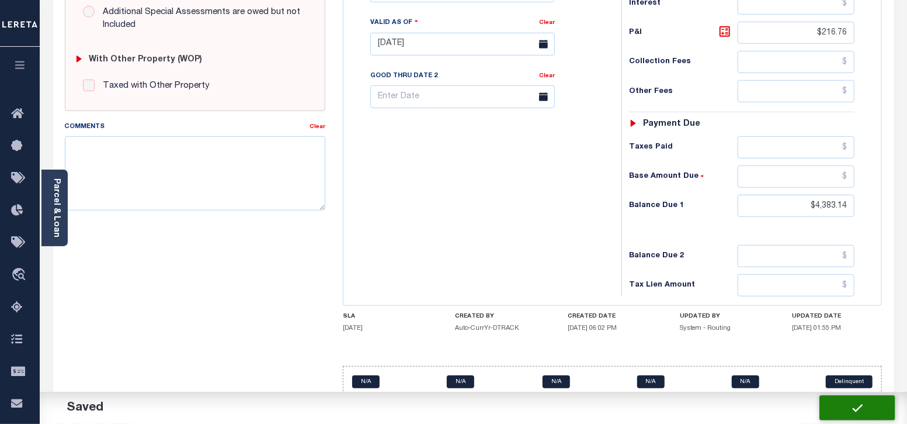
checkbox input "false"
type input "$4,166.38"
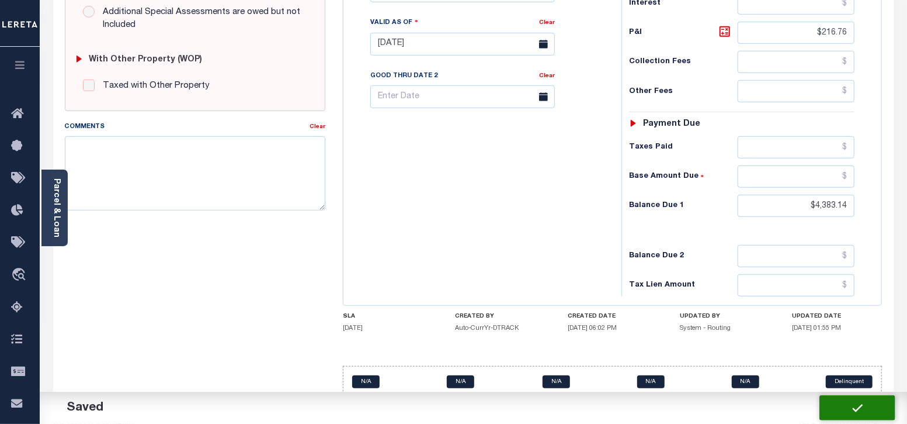
type input "$216.76"
type input "$4,383.14"
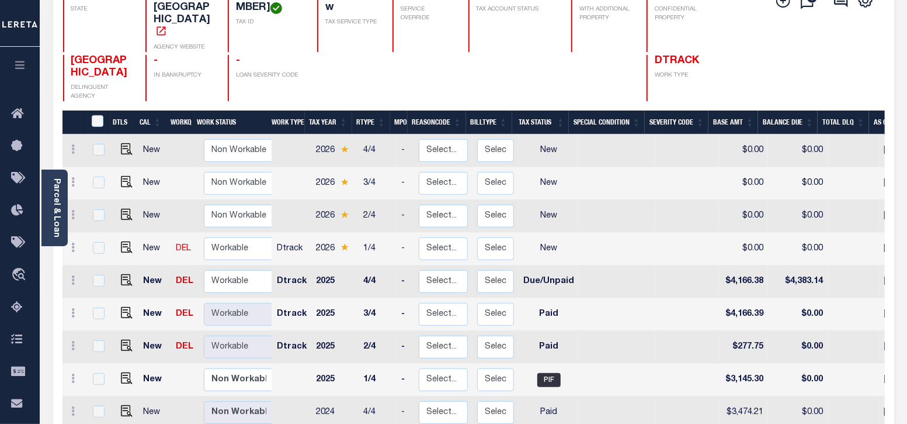
scroll to position [145, 0]
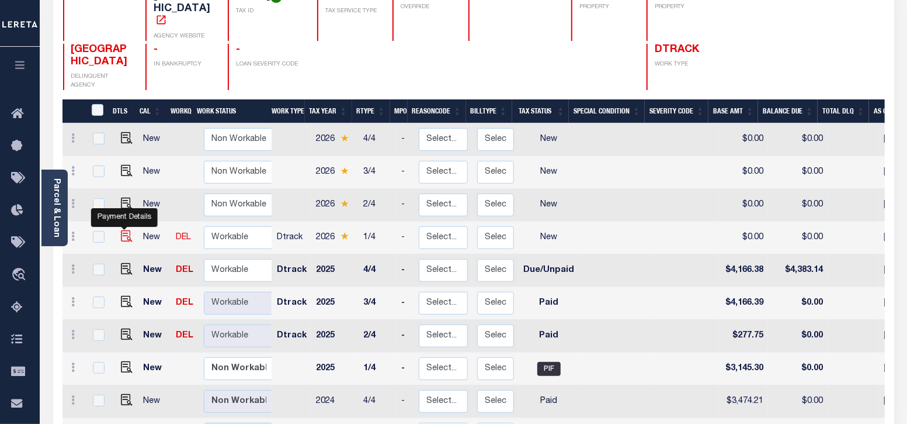
click at [124, 230] on img "" at bounding box center [127, 236] width 12 height 12
checkbox input "true"
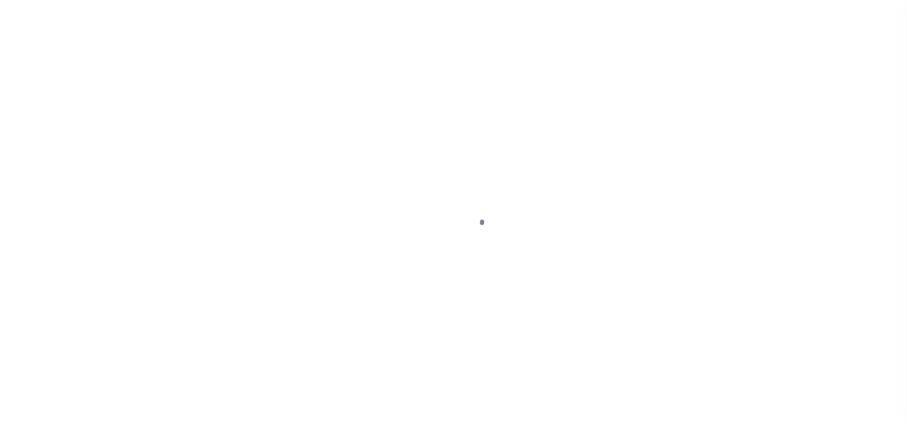
select select "NW2"
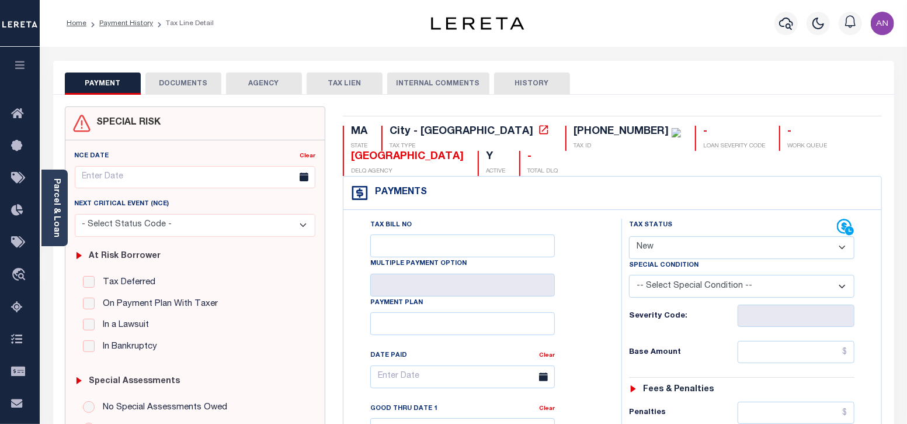
click at [172, 84] on button "DOCUMENTS" at bounding box center [183, 83] width 76 height 22
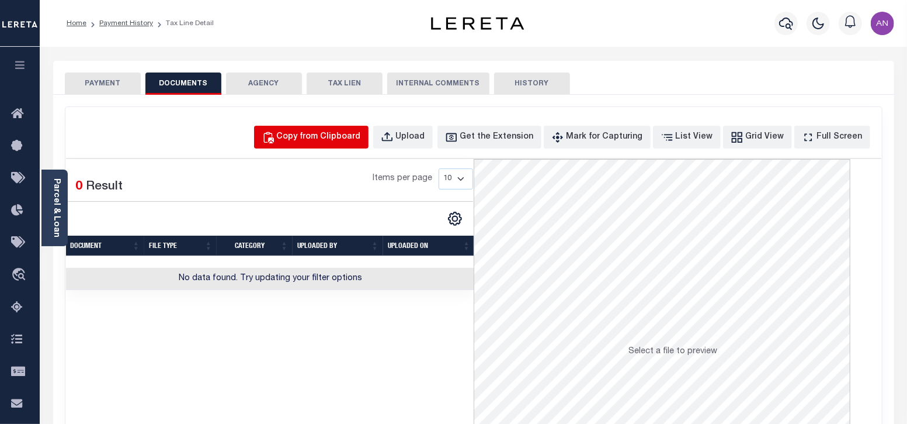
click at [348, 136] on div "Copy from Clipboard" at bounding box center [319, 137] width 84 height 13
select select "POP"
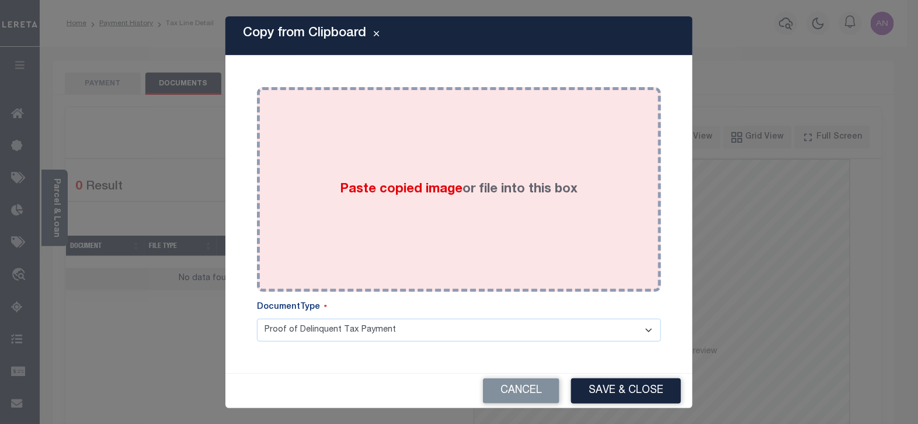
click at [345, 124] on div "Paste copied image or file into this box" at bounding box center [459, 189] width 387 height 187
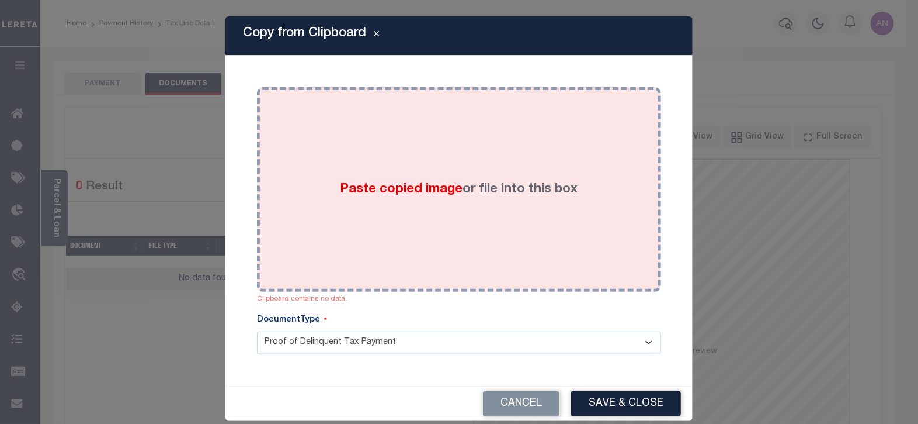
click at [419, 133] on div "Paste copied image or file into this box" at bounding box center [459, 189] width 387 height 187
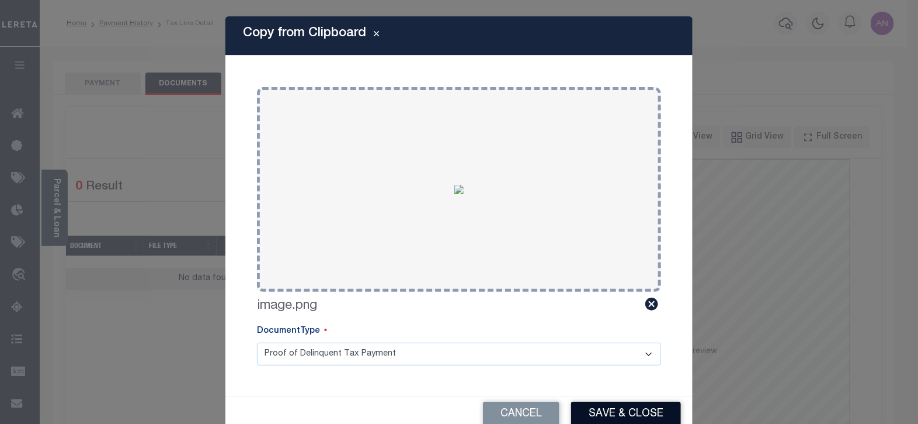
click at [599, 414] on button "Save & Close" at bounding box center [626, 413] width 110 height 25
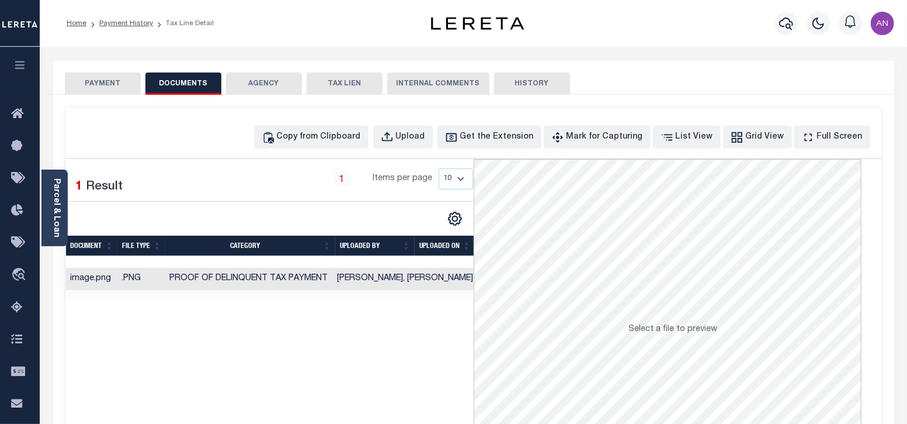
click at [105, 80] on button "PAYMENT" at bounding box center [103, 83] width 76 height 22
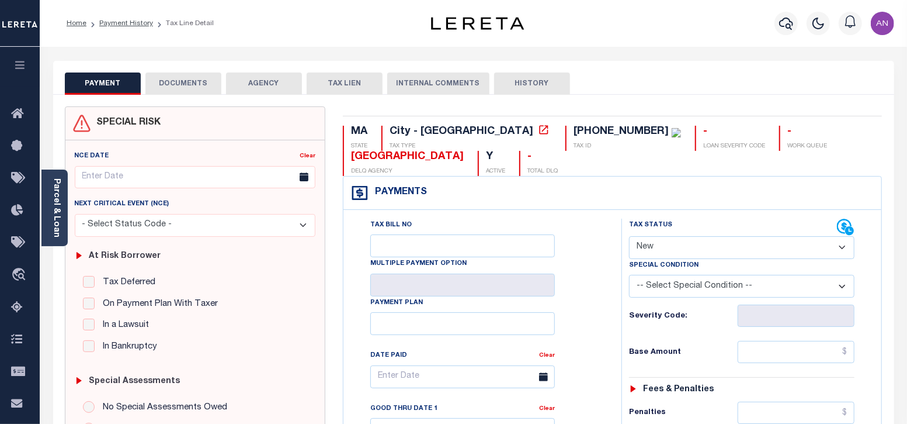
click at [643, 248] on select "- Select Status Code - Open Due/Unpaid Paid Incomplete No Tax Due Internal Refu…" at bounding box center [742, 247] width 226 height 23
select select "DUE"
click at [629, 236] on select "- Select Status Code - Open Due/Unpaid Paid Incomplete No Tax Due Internal Refu…" at bounding box center [742, 247] width 226 height 23
type input "[DATE]"
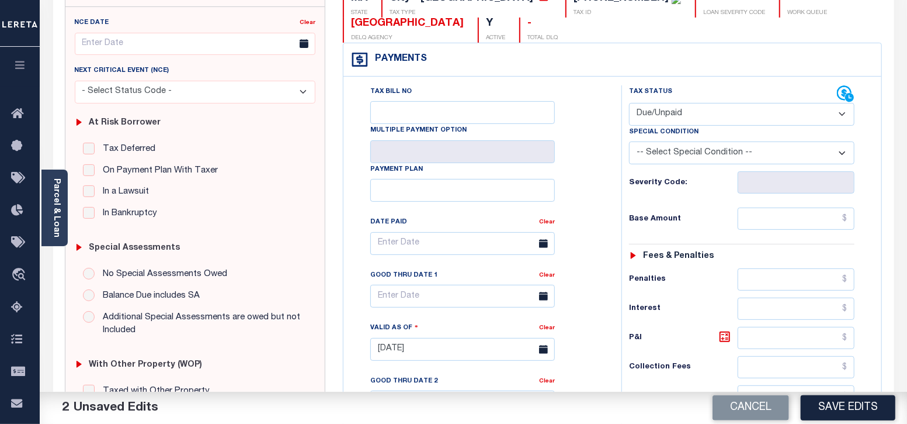
scroll to position [145, 0]
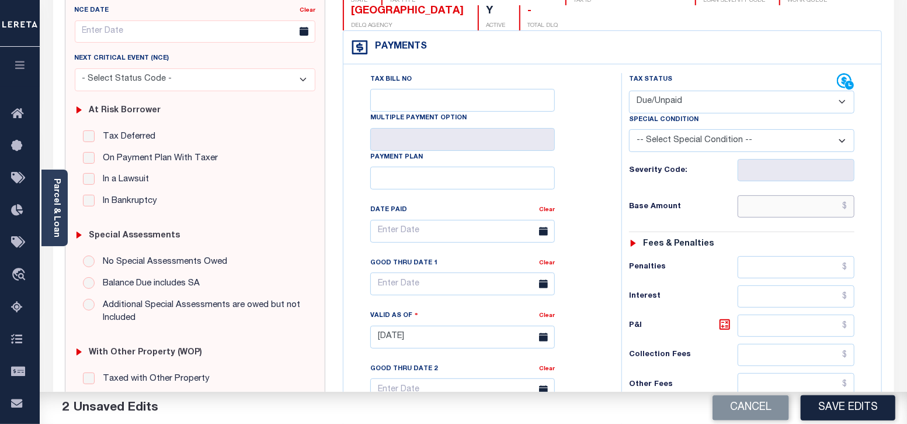
click at [787, 207] on input "text" at bounding box center [796, 206] width 117 height 22
paste input "3,655.85"
type input "$3,655.85"
click at [722, 200] on div "Base Amount $3,655.85" at bounding box center [742, 206] width 226 height 22
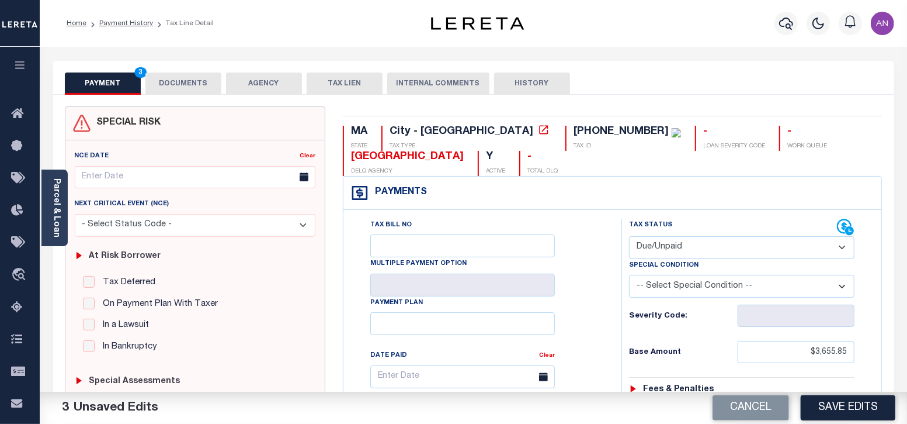
click at [187, 79] on button "DOCUMENTS" at bounding box center [183, 83] width 76 height 22
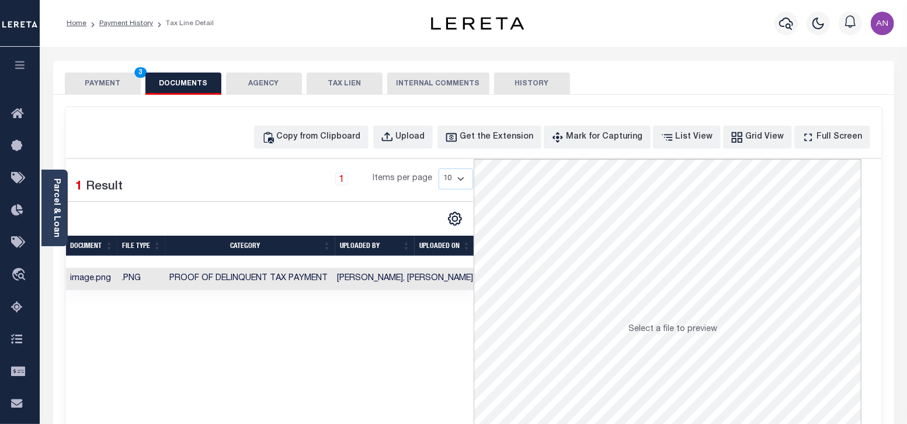
click at [95, 83] on button "PAYMENT 3" at bounding box center [103, 83] width 76 height 22
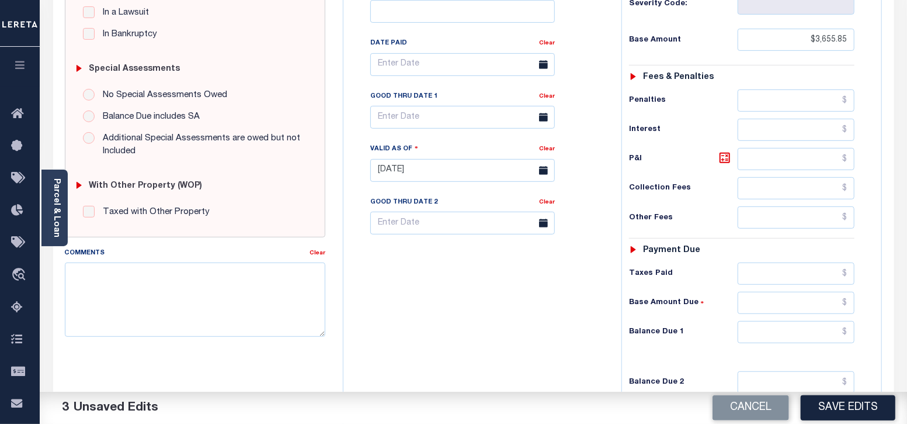
scroll to position [365, 0]
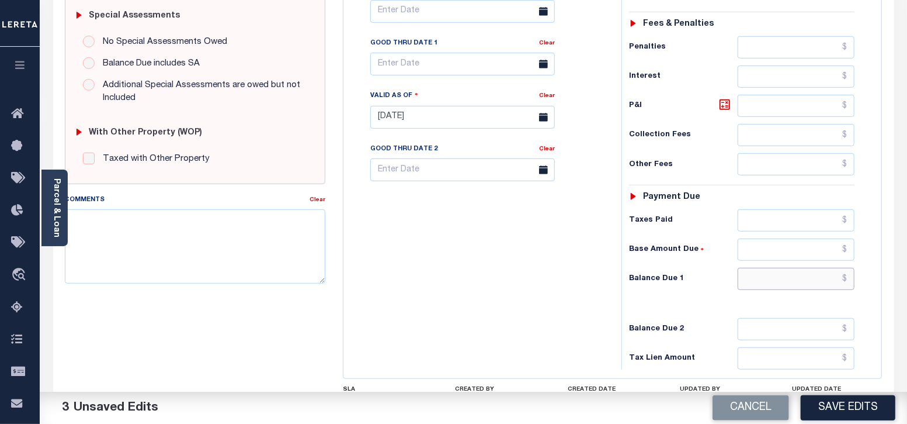
click at [776, 274] on input "text" at bounding box center [796, 279] width 117 height 22
paste input "3,702.12"
type input "$3,702.12"
click at [721, 104] on icon at bounding box center [725, 105] width 14 height 14
type input "$46.27"
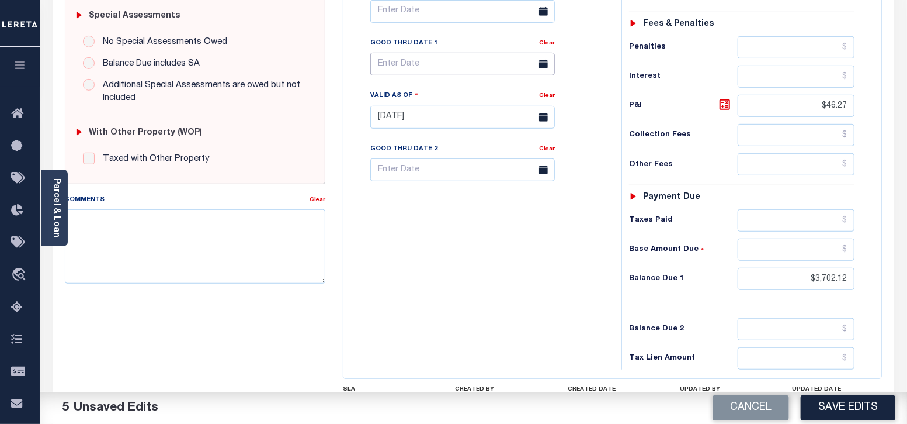
click at [412, 71] on input "text" at bounding box center [462, 64] width 185 height 23
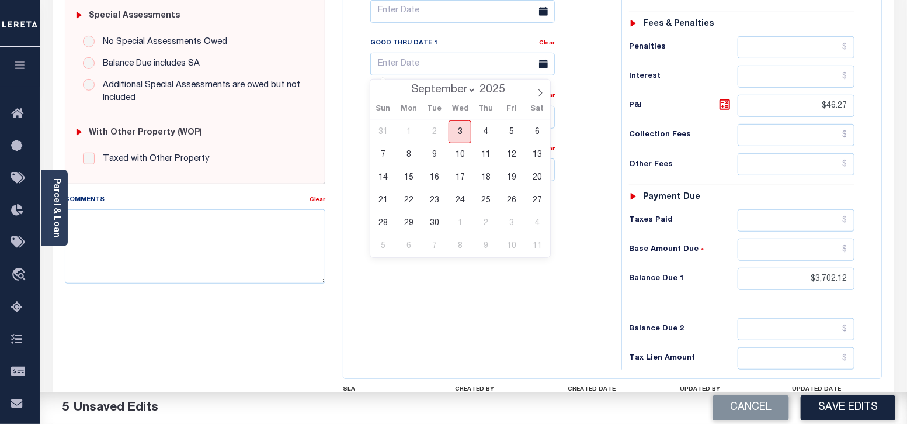
click at [461, 131] on span "3" at bounding box center [460, 131] width 23 height 23
type input "[DATE]"
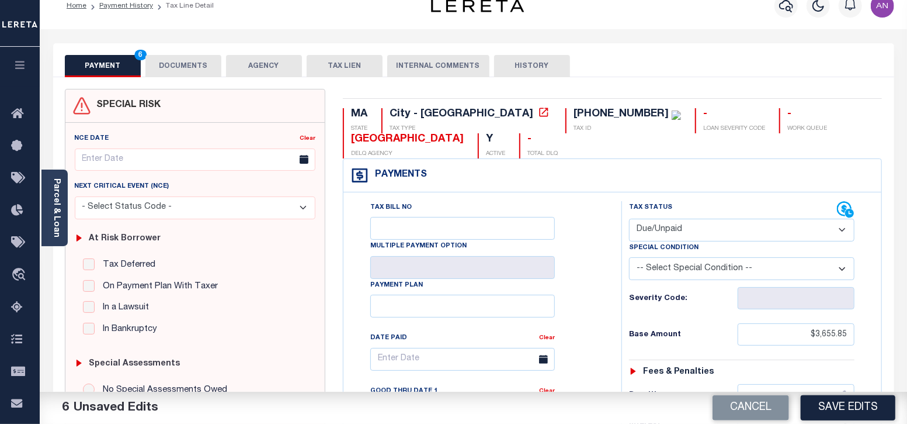
scroll to position [0, 0]
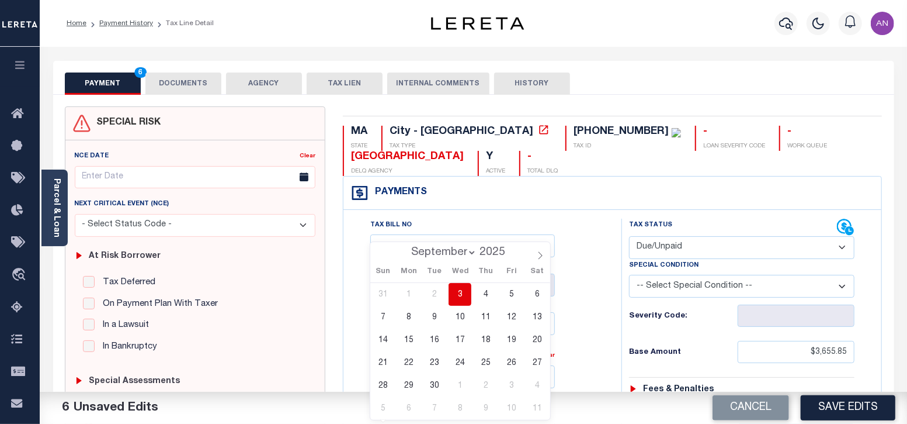
click at [204, 89] on button "DOCUMENTS" at bounding box center [183, 83] width 76 height 22
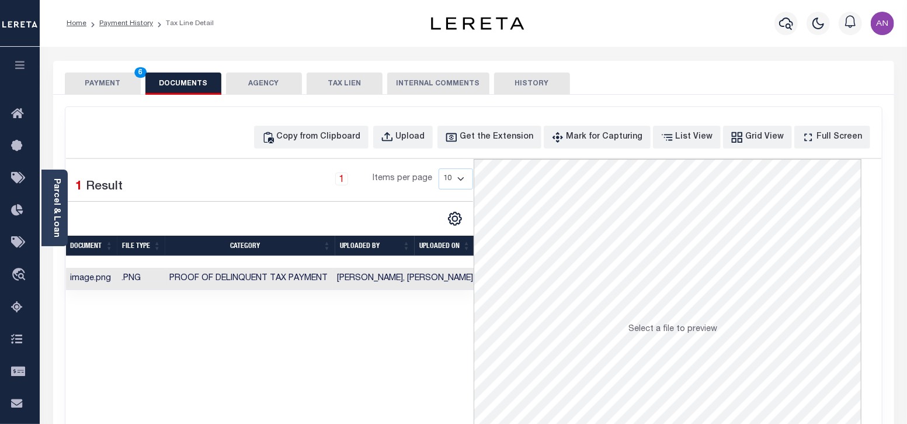
click at [113, 88] on button "PAYMENT 6" at bounding box center [103, 83] width 76 height 22
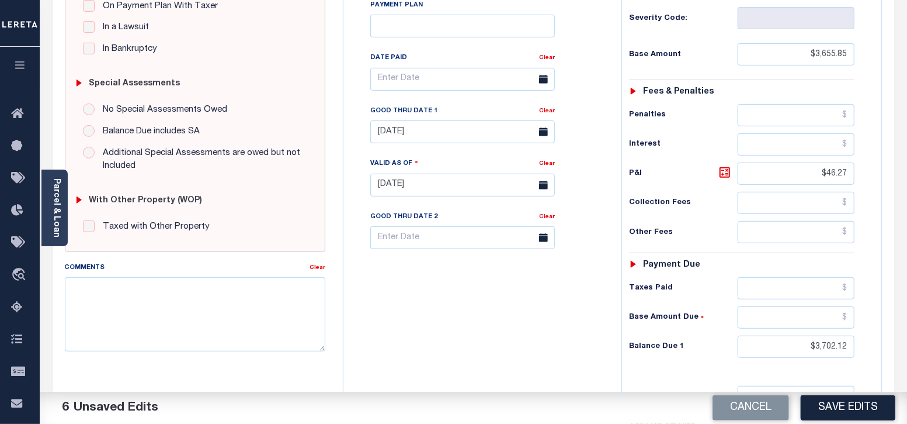
scroll to position [461, 0]
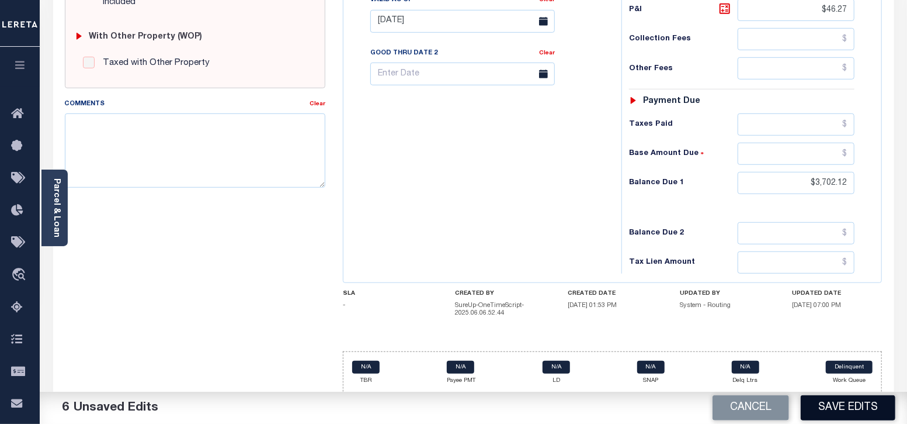
click at [836, 406] on button "Save Edits" at bounding box center [848, 407] width 95 height 25
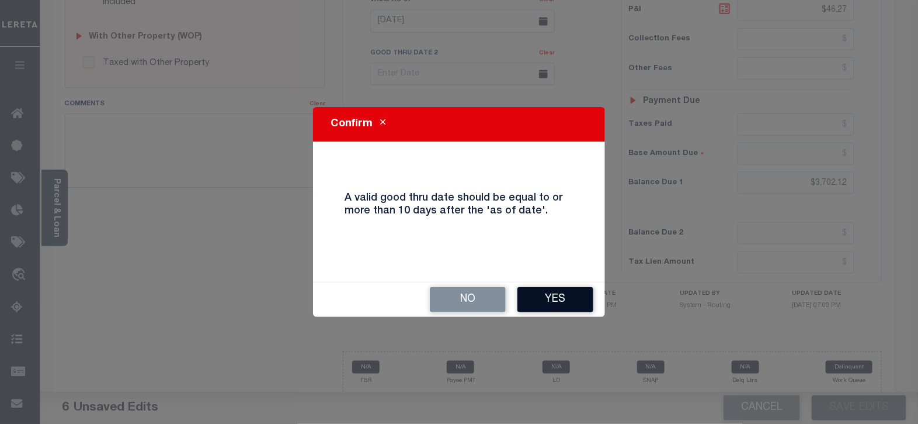
click at [555, 304] on button "Yes" at bounding box center [556, 299] width 76 height 25
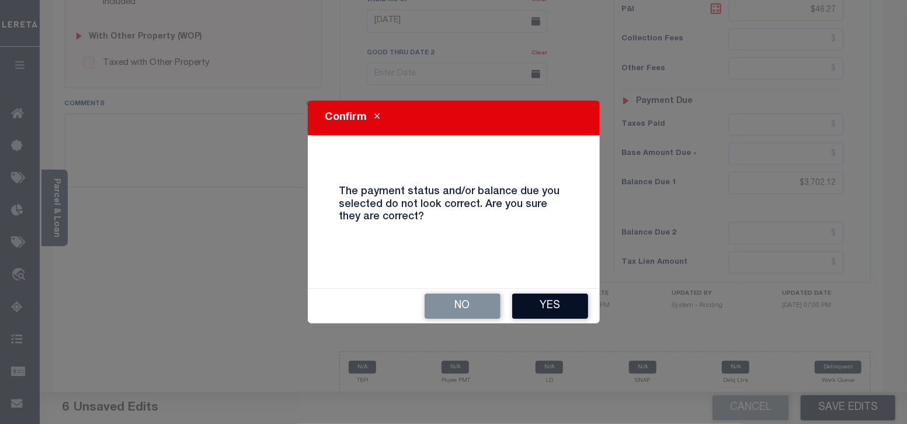
click at [567, 296] on button "Yes" at bounding box center [550, 305] width 76 height 25
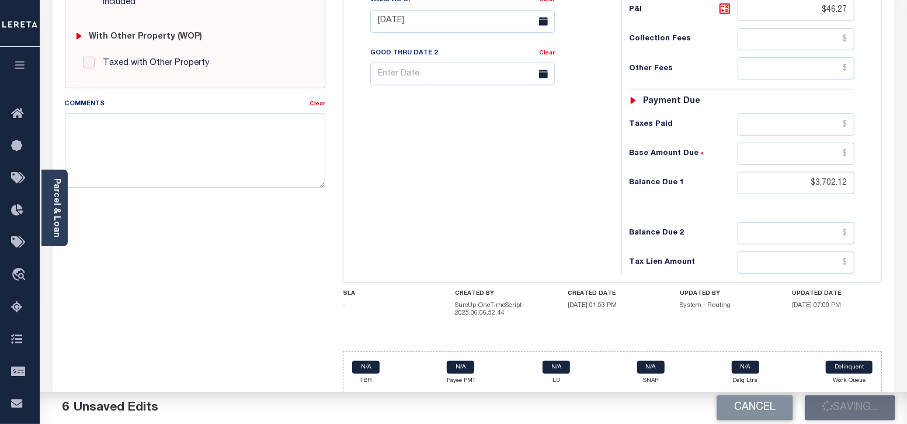
checkbox input "false"
type input "$3,655.85"
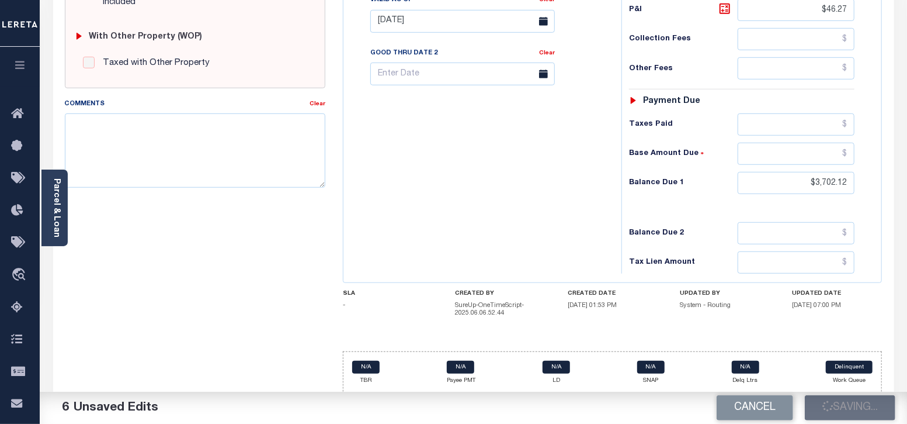
type input "$46.27"
type input "$3,702.12"
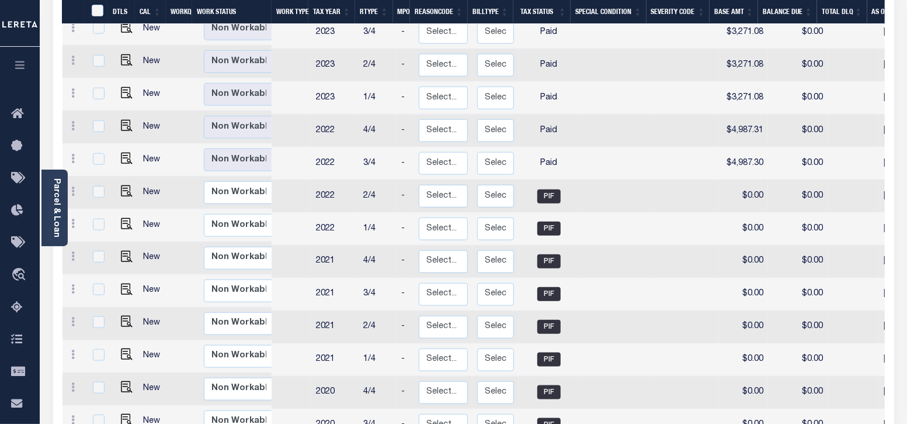
scroll to position [801, 0]
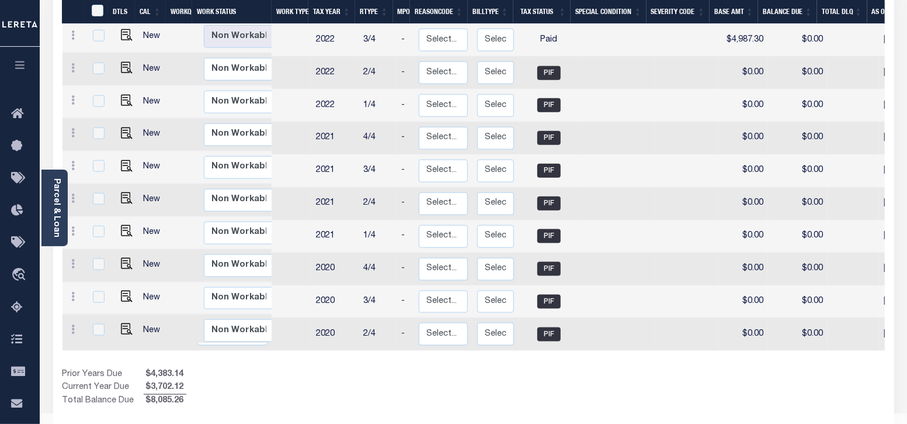
click at [328, 368] on div "Prior Years Due $4,383.14 Current Year Due $3,702.12 Total Balance Due $8,085.26" at bounding box center [268, 387] width 411 height 39
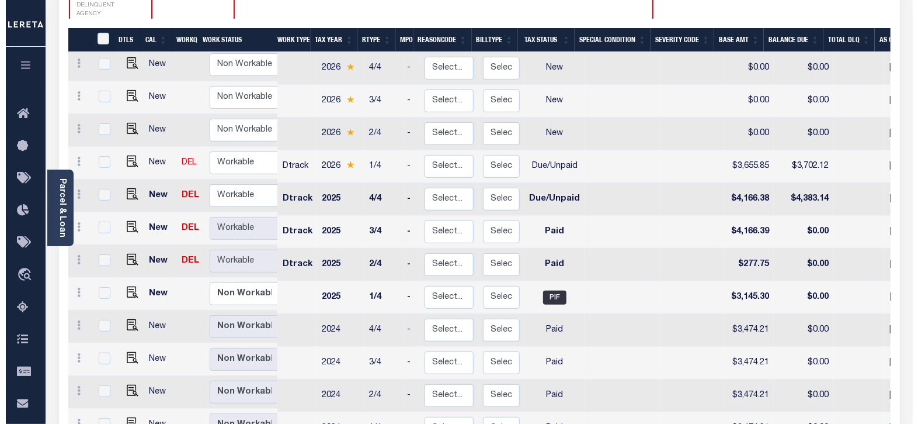
scroll to position [0, 0]
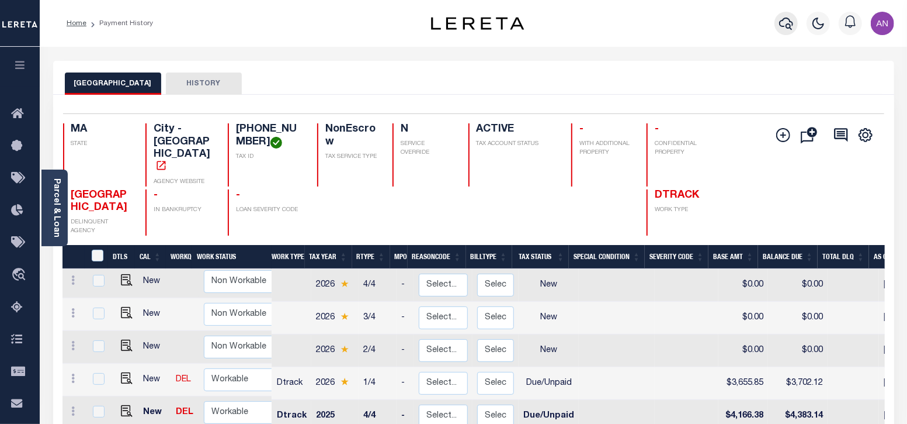
click at [790, 26] on icon "button" at bounding box center [786, 24] width 14 height 12
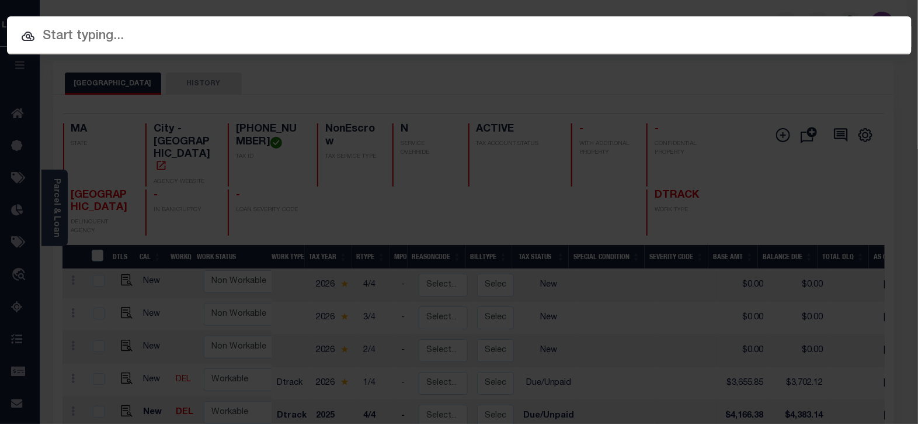
click at [370, 44] on input "text" at bounding box center [459, 36] width 905 height 20
paste input "FTF_45573_41711"
type input "FTF_45573_41711"
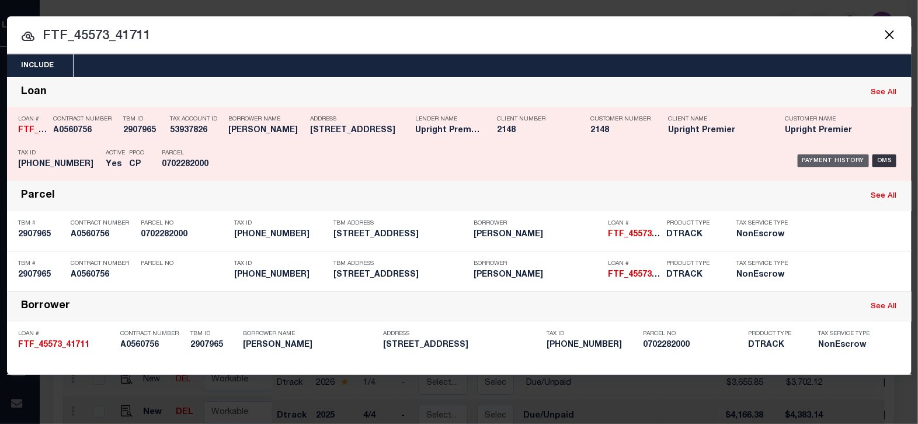
click at [826, 159] on div "Payment History" at bounding box center [834, 160] width 72 height 13
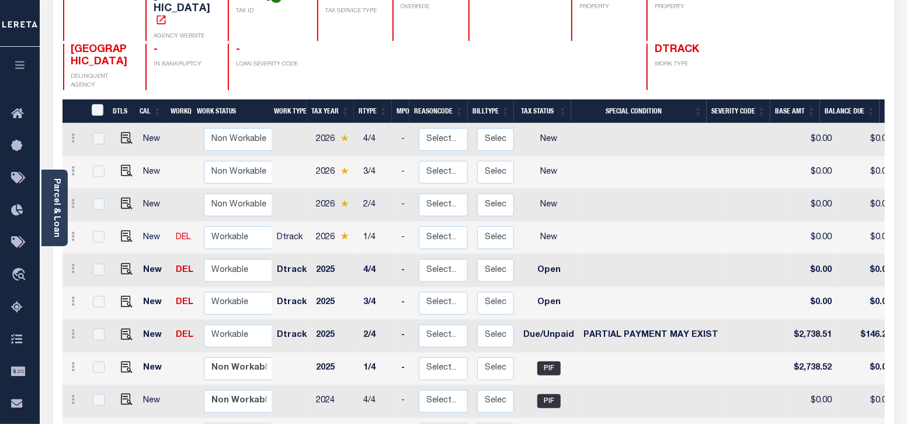
scroll to position [145, 0]
click at [124, 328] on img "" at bounding box center [127, 334] width 12 height 12
checkbox input "true"
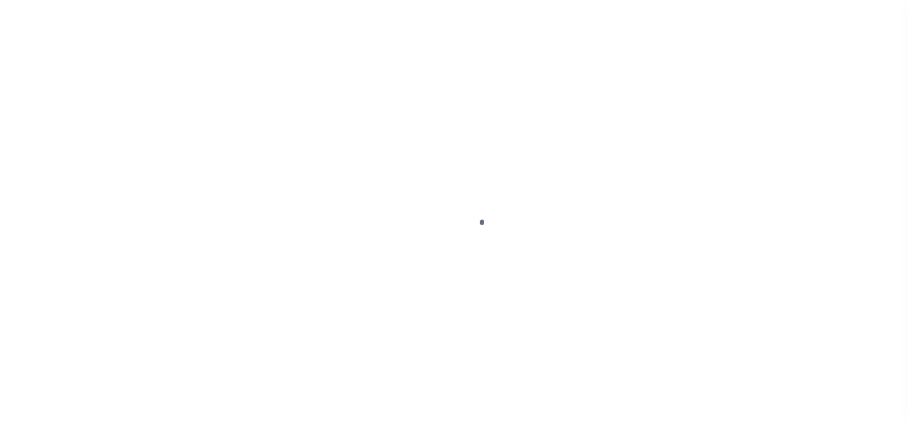
select select "DUE"
select select "15"
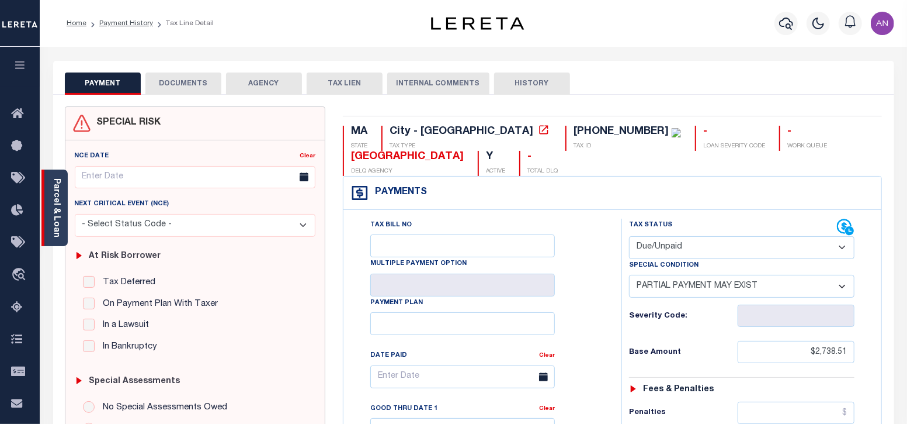
click at [58, 204] on link "Parcel & Loan" at bounding box center [56, 207] width 8 height 59
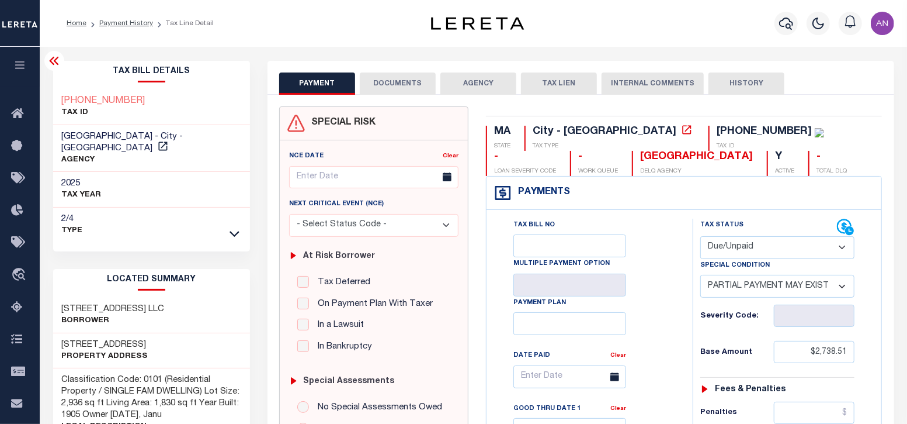
click at [397, 81] on button "DOCUMENTS" at bounding box center [398, 83] width 76 height 22
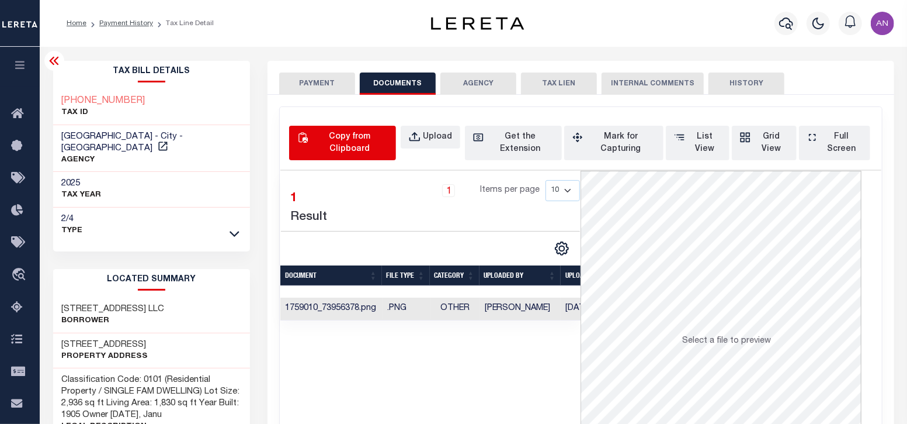
click at [322, 145] on div "Copy from Clipboard" at bounding box center [349, 143] width 77 height 25
select select "POP"
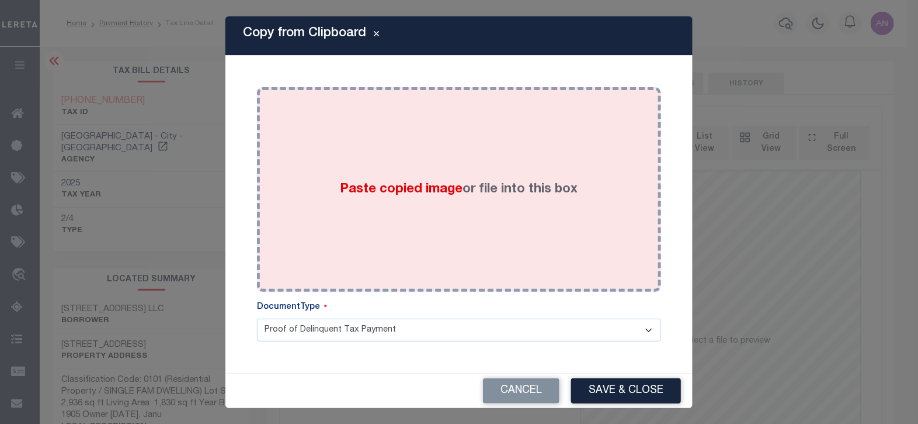
click at [481, 159] on div "Paste copied image or file into this box" at bounding box center [459, 189] width 387 height 187
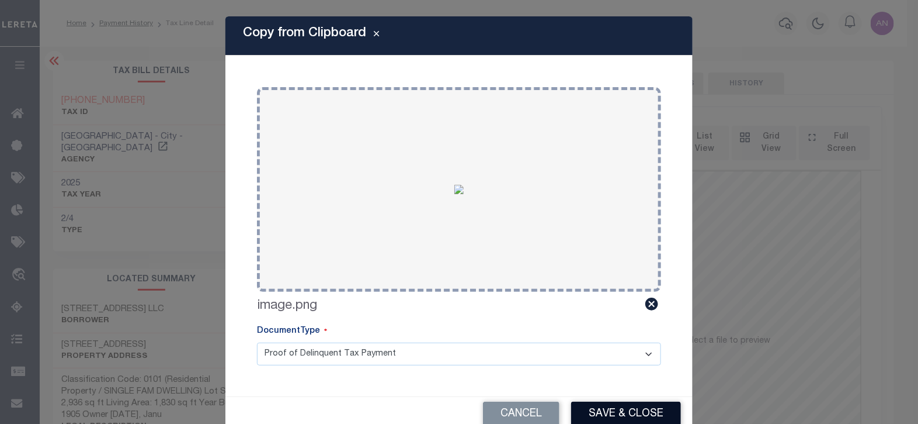
click at [602, 413] on button "Save & Close" at bounding box center [626, 413] width 110 height 25
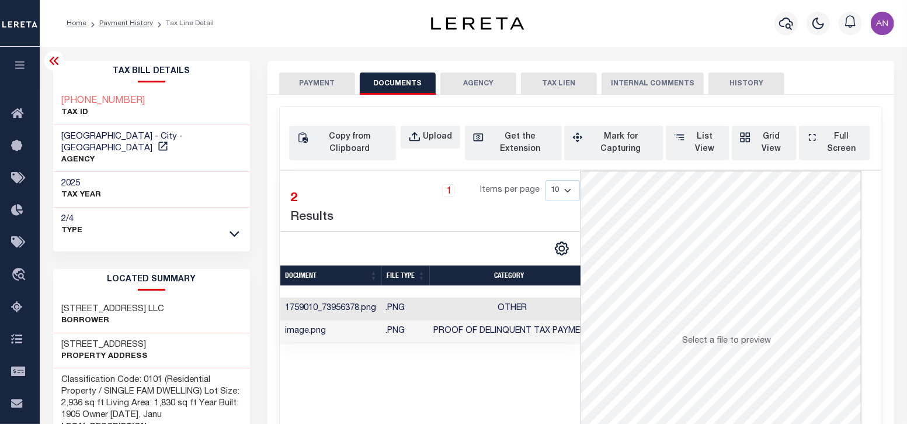
click at [295, 80] on button "PAYMENT" at bounding box center [317, 83] width 76 height 22
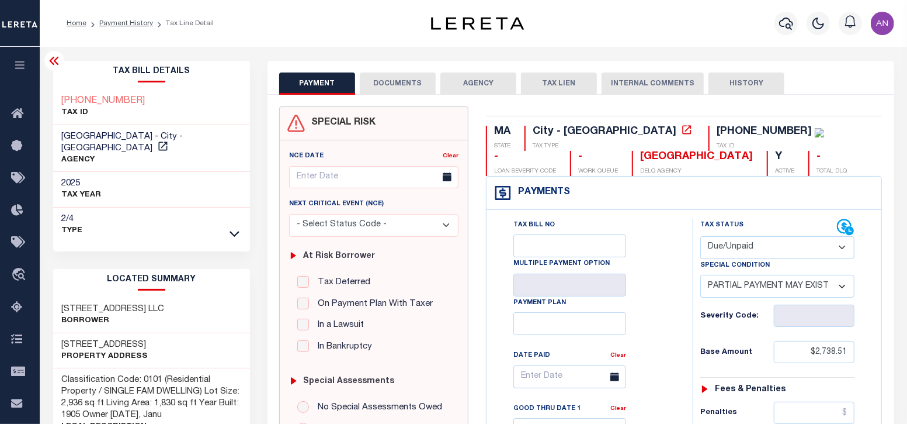
click at [749, 249] on select "- Select Status Code - Open Due/Unpaid Paid Incomplete No Tax Due Internal Refu…" at bounding box center [777, 247] width 154 height 23
select select "PYD"
click at [700, 236] on select "- Select Status Code - Open Due/Unpaid Paid Incomplete No Tax Due Internal Refu…" at bounding box center [777, 247] width 154 height 23
select select "0"
type input "[DATE]"
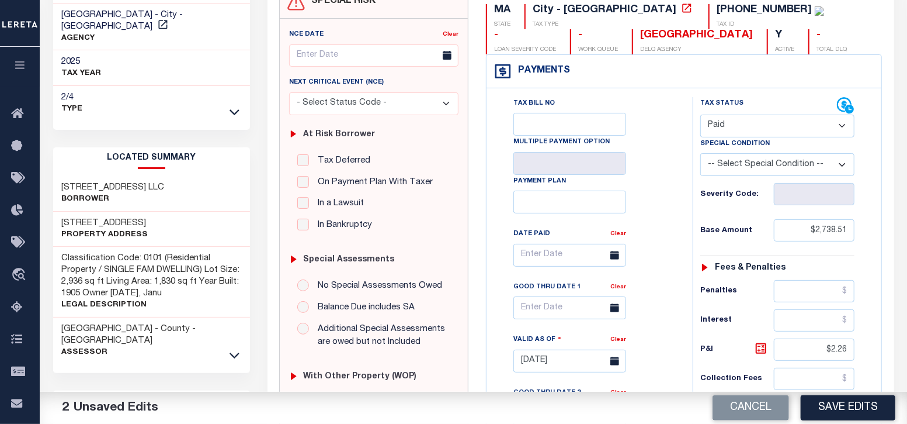
scroll to position [145, 0]
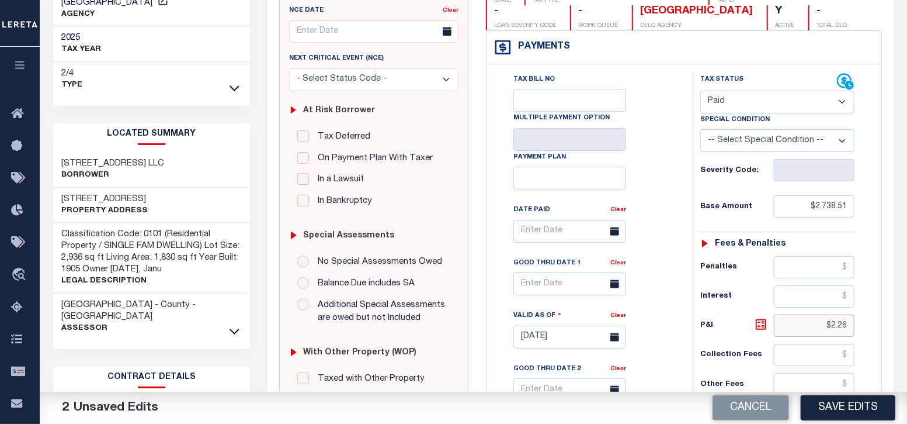
drag, startPoint x: 833, startPoint y: 324, endPoint x: 866, endPoint y: 327, distance: 33.4
click at [866, 327] on div "Tax Status Status - Select Status Code -" at bounding box center [781, 331] width 177 height 516
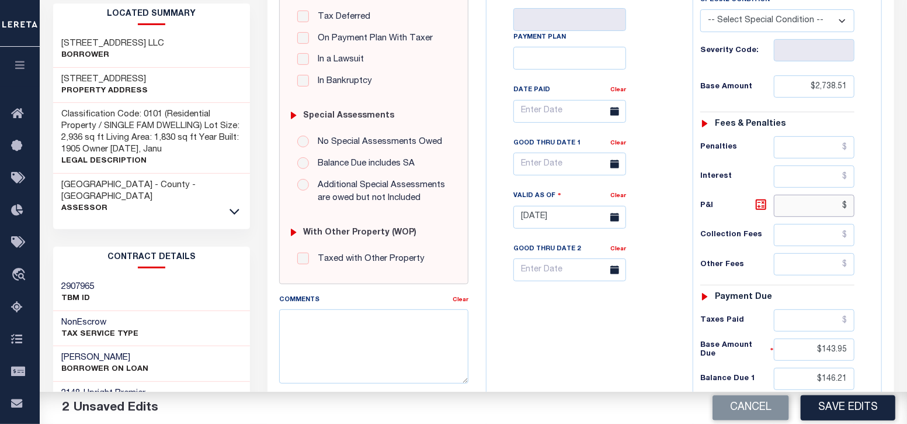
scroll to position [291, 0]
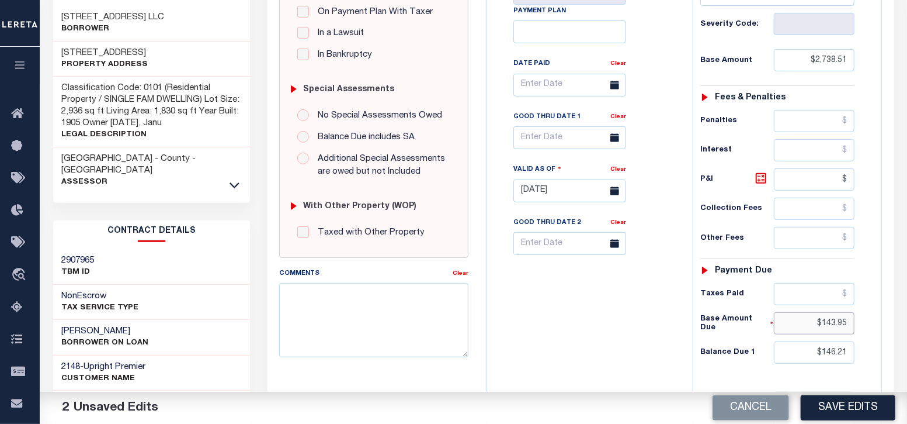
type input "$.00"
drag, startPoint x: 824, startPoint y: 321, endPoint x: 867, endPoint y: 328, distance: 43.2
click at [867, 328] on div "Tax Status Status - Select Status Code -" at bounding box center [781, 185] width 177 height 516
type input "$.00"
drag, startPoint x: 822, startPoint y: 350, endPoint x: 866, endPoint y: 352, distance: 43.8
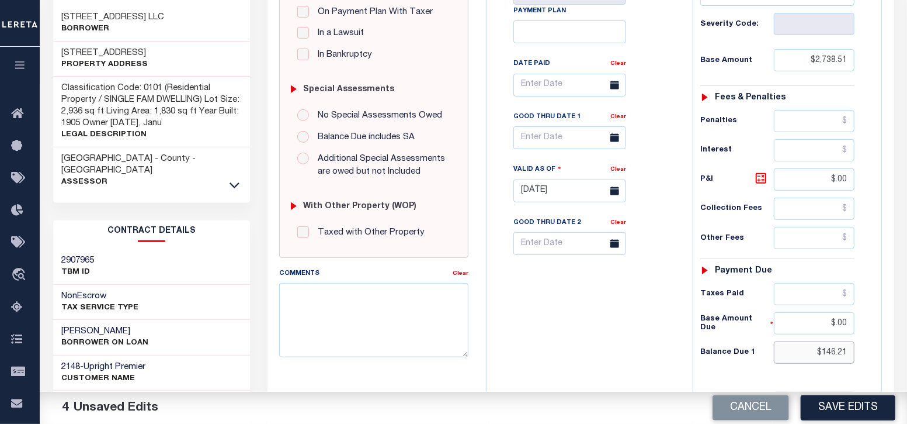
click at [866, 352] on div "Tax Status Status - Select Status Code -" at bounding box center [781, 185] width 177 height 516
type input "$0.00"
click at [546, 298] on div "Tax Bill No Multiple Payment Option Payment Plan Clear" at bounding box center [587, 185] width 195 height 516
click at [839, 400] on button "Save Edits" at bounding box center [848, 407] width 95 height 25
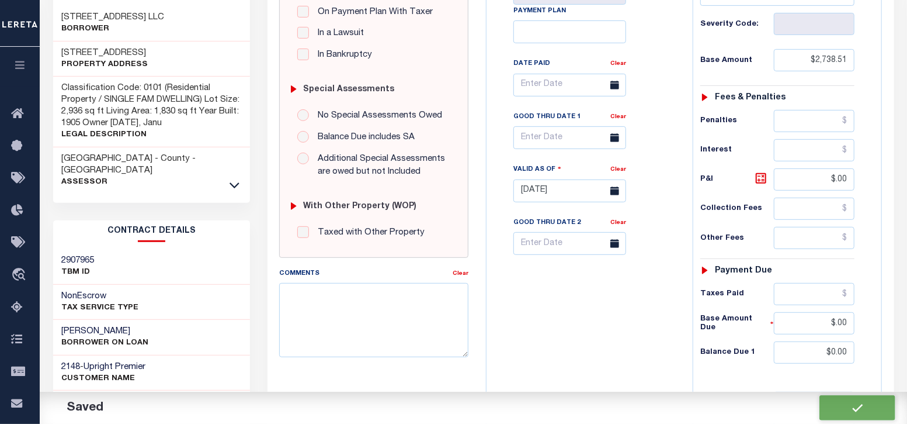
checkbox input "false"
type input "$2,738.51"
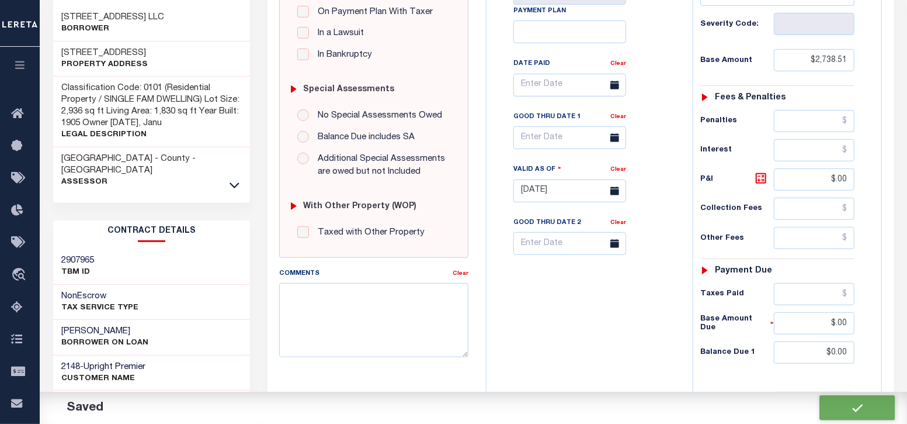
type input "$0"
